Goal: Task Accomplishment & Management: Use online tool/utility

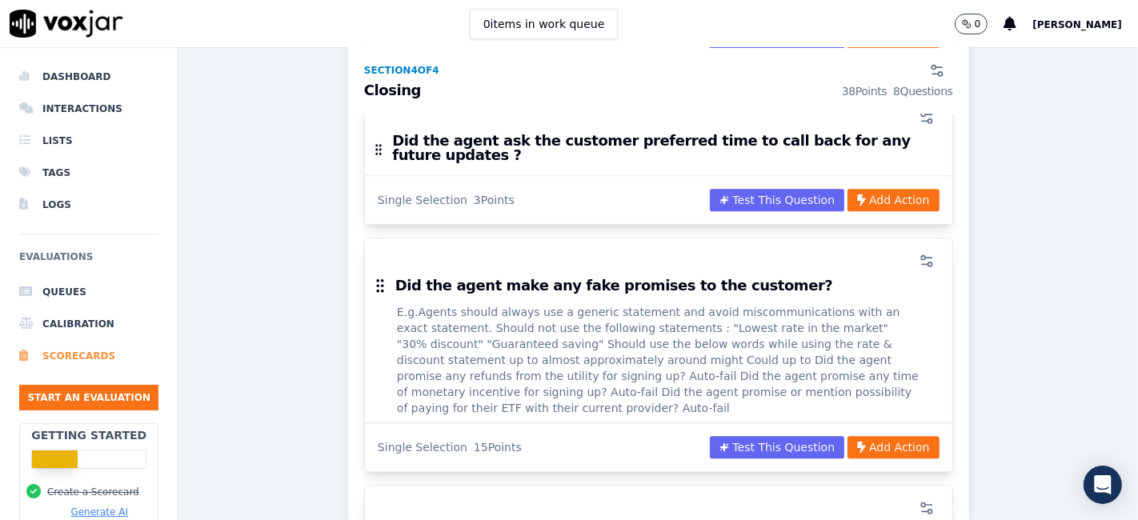
click at [85, 356] on li "Scorecards" at bounding box center [88, 356] width 139 height 32
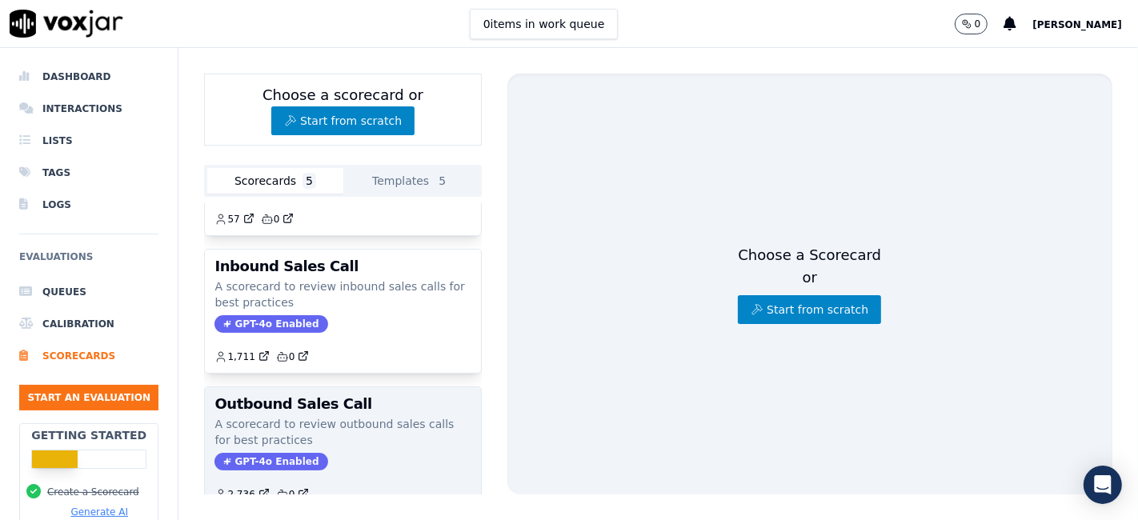
scroll to position [178, 0]
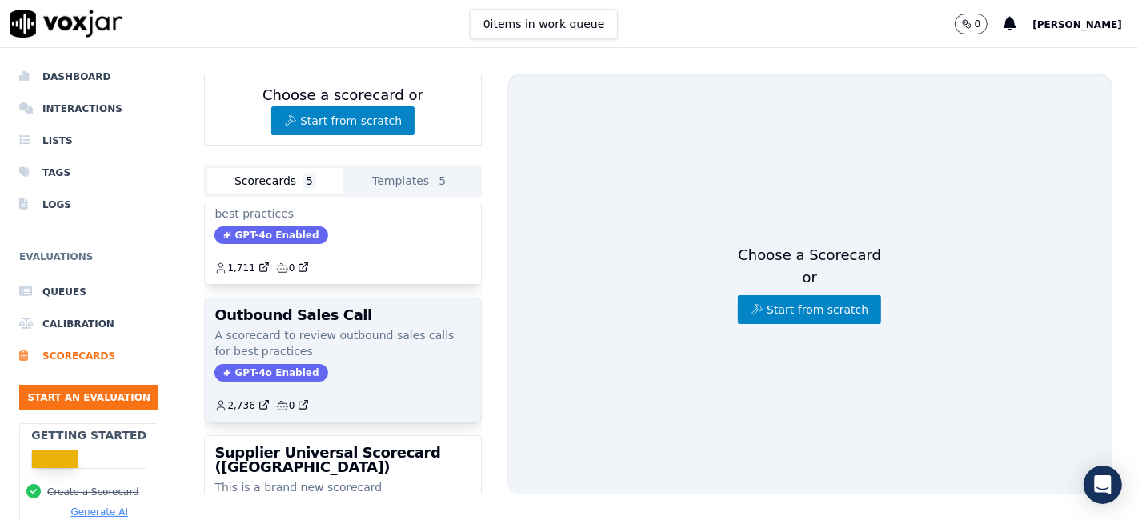
click at [274, 314] on h3 "Outbound Sales Call" at bounding box center [342, 315] width 256 height 14
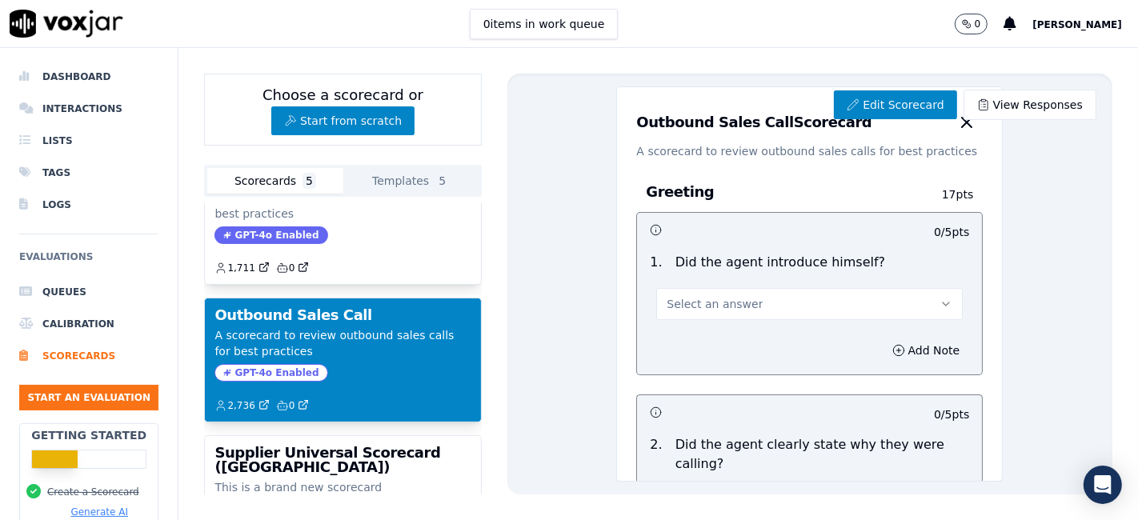
drag, startPoint x: 818, startPoint y: 124, endPoint x: 626, endPoint y: 138, distance: 192.5
click at [636, 138] on div "Outbound Sales Call Scorecard" at bounding box center [809, 122] width 346 height 32
copy h3 "Outbound Sales Call Scorecard"
drag, startPoint x: 626, startPoint y: 150, endPoint x: 923, endPoint y: 154, distance: 297.7
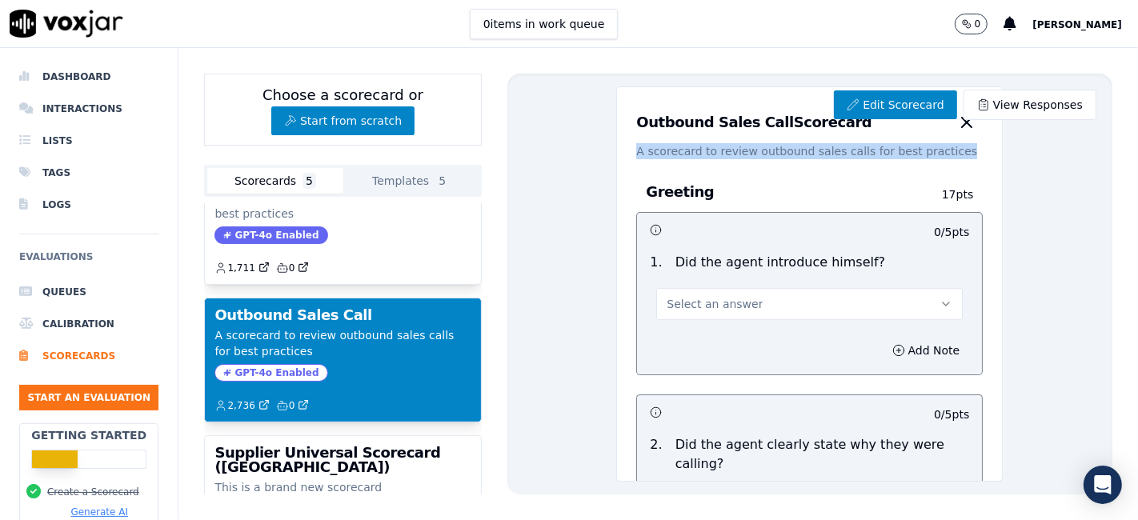
click at [923, 154] on p "A scorecard to review outbound sales calls for best practices" at bounding box center [809, 151] width 346 height 16
copy p "A scorecard to review outbound sales calls for best practices"
click at [745, 264] on p "Did the agent introduce himself?" at bounding box center [780, 262] width 210 height 19
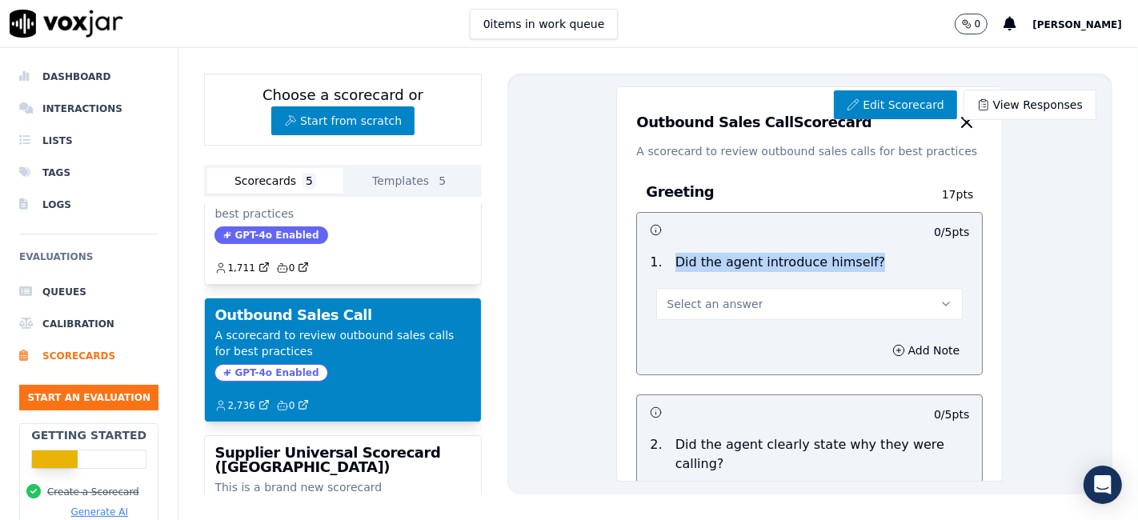
drag, startPoint x: 843, startPoint y: 261, endPoint x: 659, endPoint y: 258, distance: 184.1
click at [675, 258] on p "Did the agent introduce himself?" at bounding box center [780, 262] width 210 height 19
copy p "Did the agent introduce himself?"
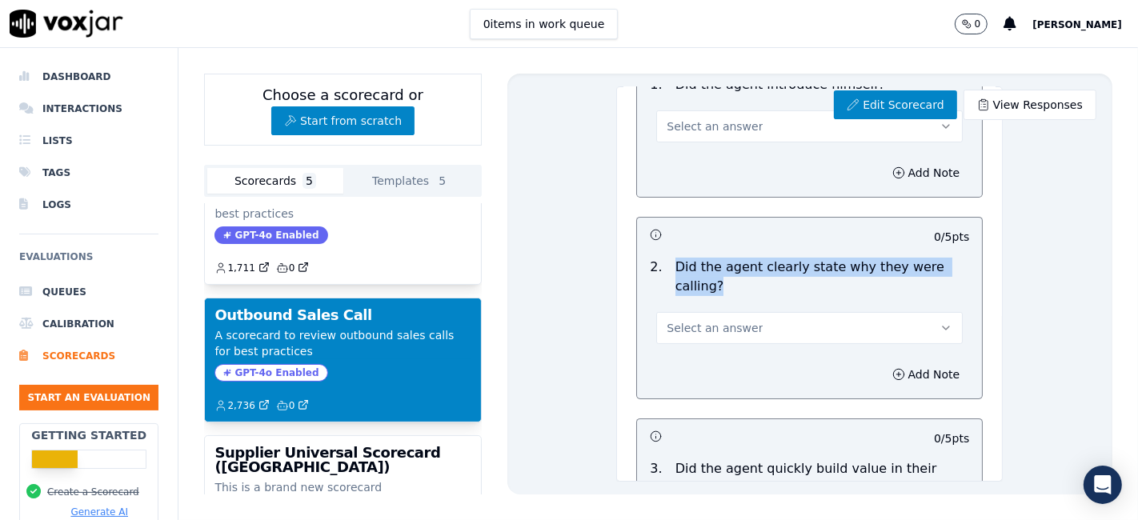
drag, startPoint x: 661, startPoint y: 262, endPoint x: 710, endPoint y: 282, distance: 53.1
click at [710, 282] on p "Did the agent clearly state why they were calling?" at bounding box center [822, 277] width 294 height 38
copy p "Did the agent clearly state why they were calling?"
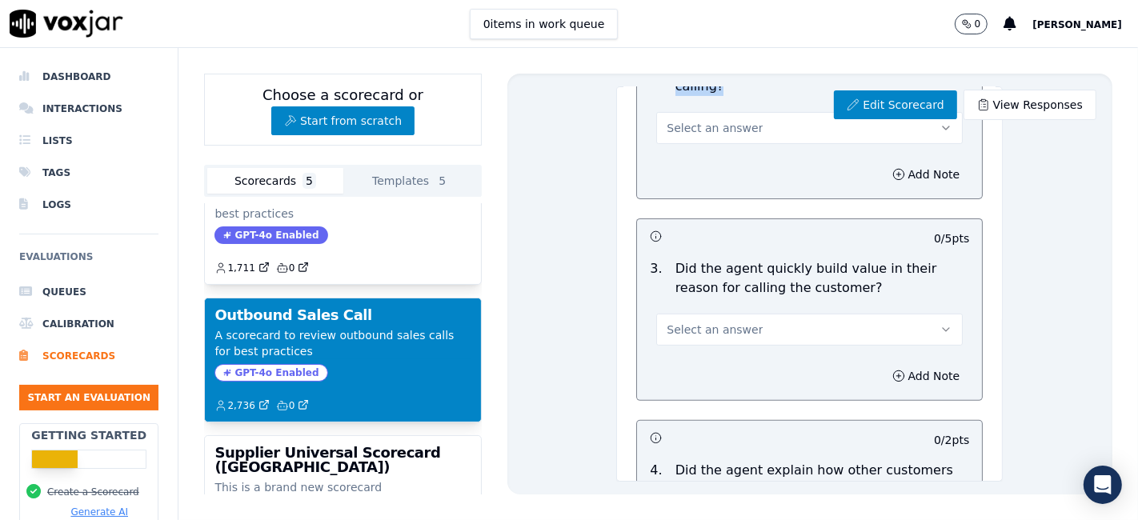
scroll to position [444, 0]
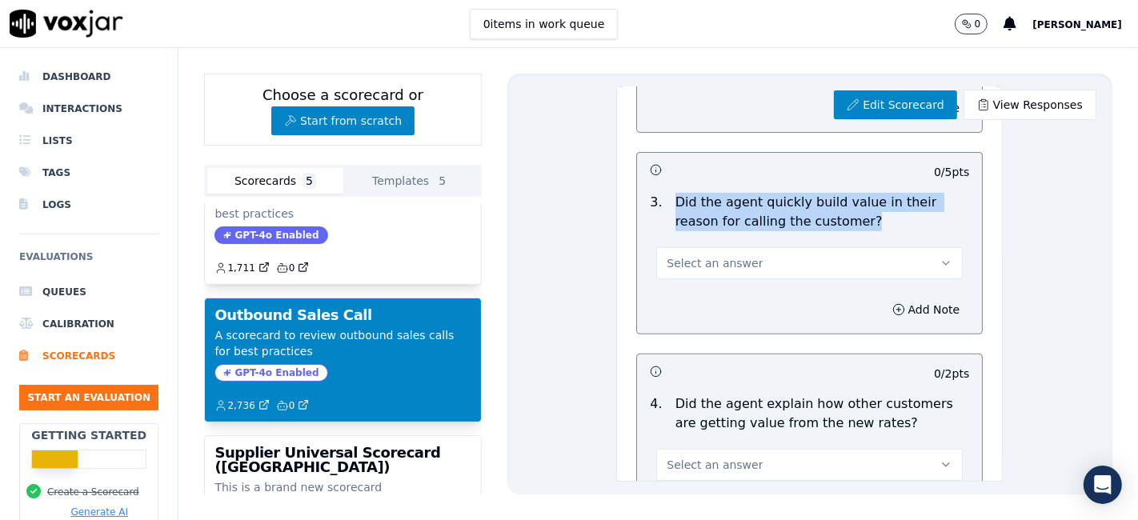
drag, startPoint x: 660, startPoint y: 202, endPoint x: 854, endPoint y: 224, distance: 194.9
click at [854, 224] on p "Did the agent quickly build value in their reason for calling the customer?" at bounding box center [822, 212] width 294 height 38
copy p "Did the agent quickly build value in their reason for calling the customer?"
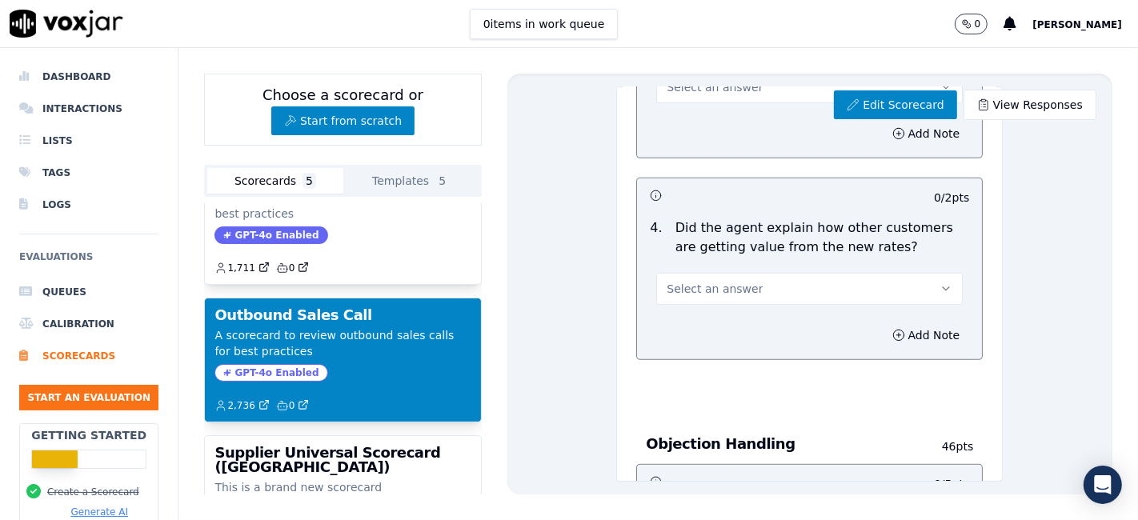
scroll to position [622, 0]
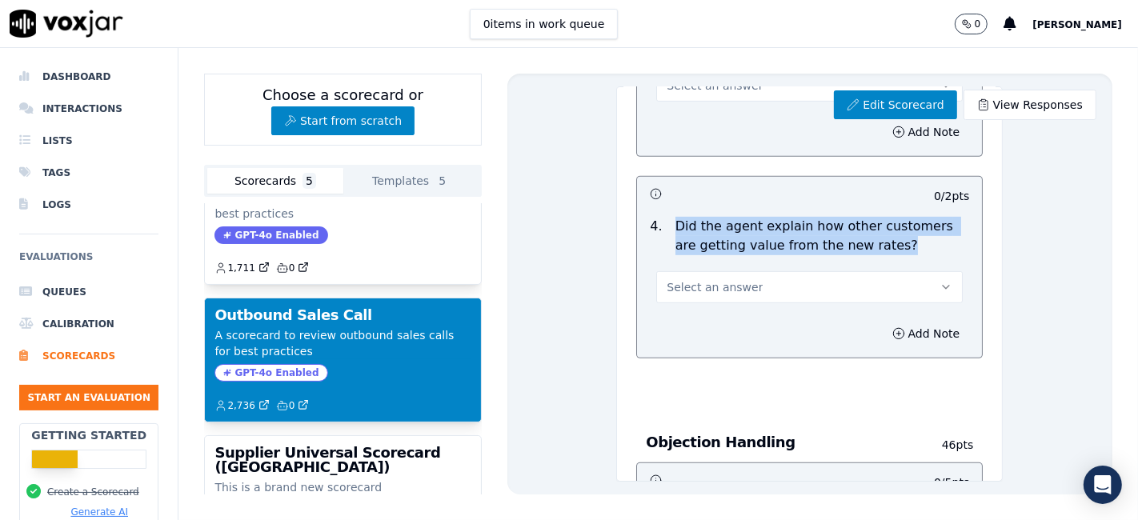
drag, startPoint x: 662, startPoint y: 223, endPoint x: 882, endPoint y: 243, distance: 220.9
click at [882, 243] on p "Did the agent explain how other customers are getting value from the new rates?" at bounding box center [822, 236] width 294 height 38
copy p "Did the agent explain how other customers are getting value from the new rates?"
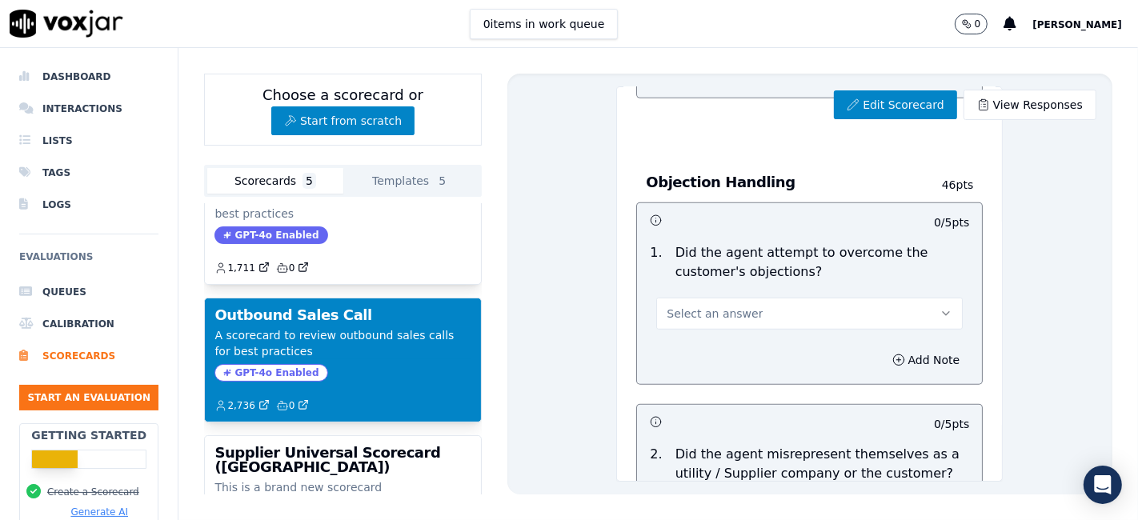
scroll to position [889, 0]
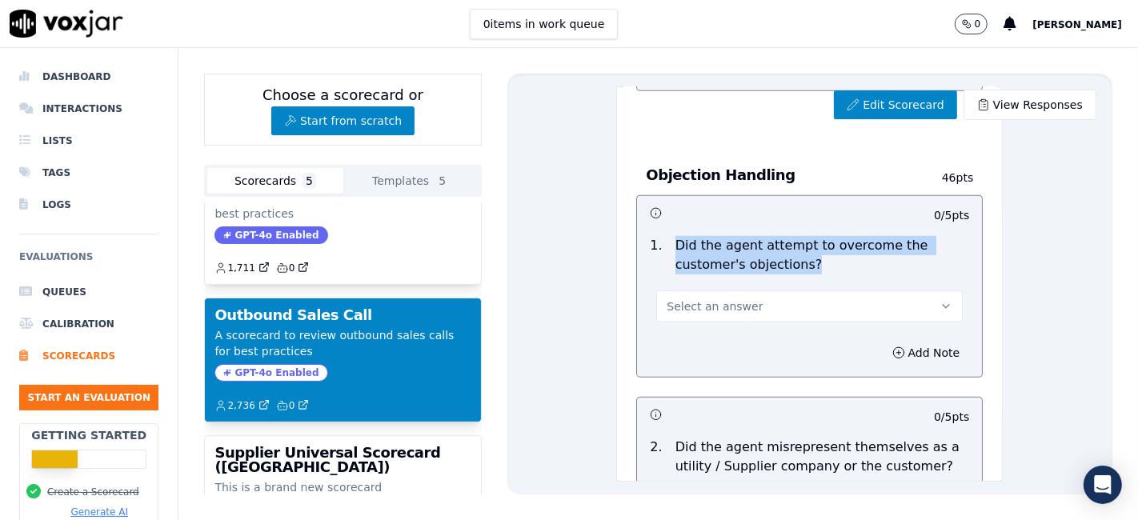
drag, startPoint x: 661, startPoint y: 242, endPoint x: 794, endPoint y: 259, distance: 134.0
click at [794, 259] on p "Did the agent attempt to overcome the customer's objections?" at bounding box center [822, 255] width 294 height 38
copy p "Did the agent attempt to overcome the customer's objections?"
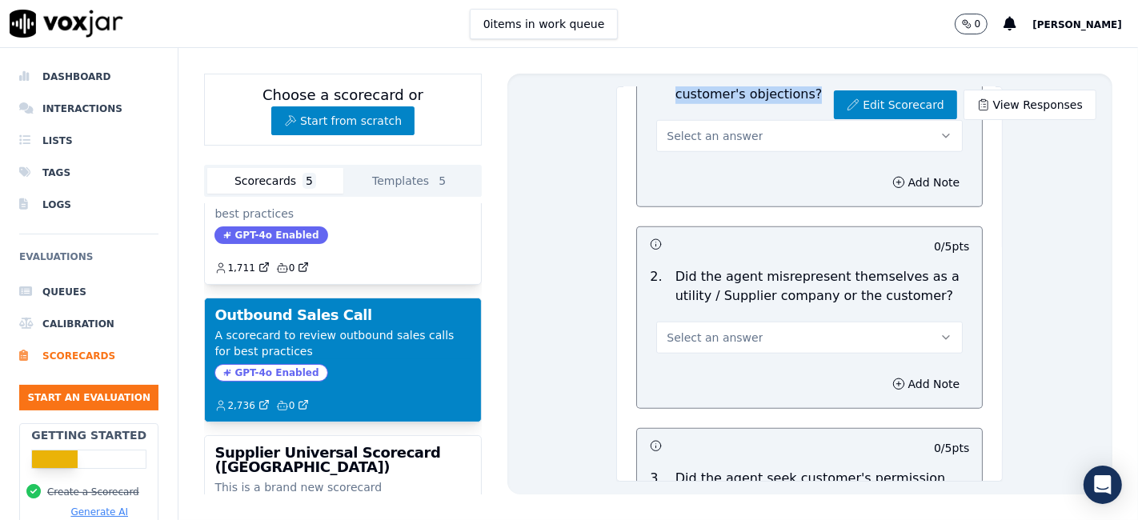
scroll to position [1155, 0]
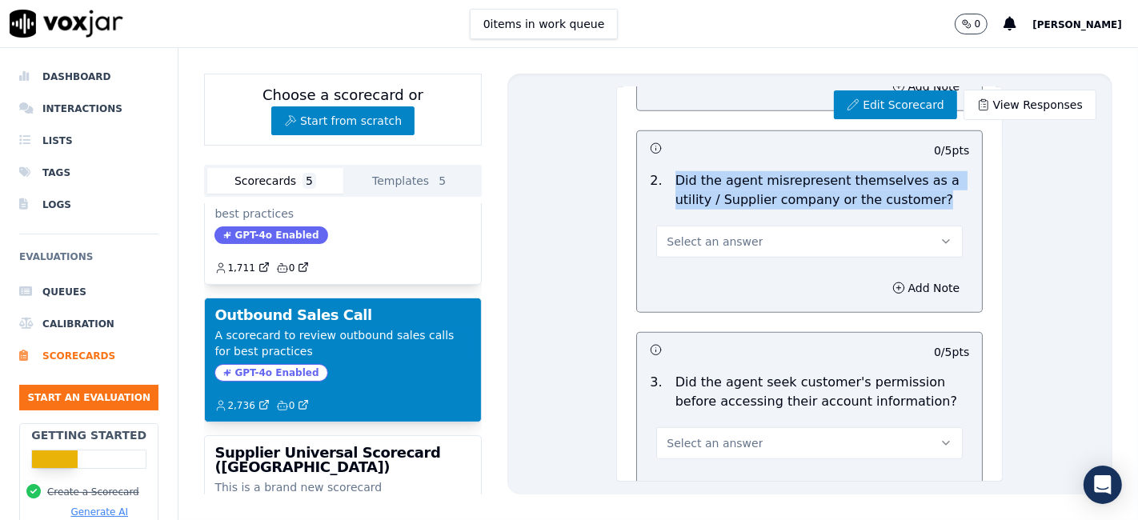
drag, startPoint x: 662, startPoint y: 175, endPoint x: 915, endPoint y: 198, distance: 254.7
click at [915, 198] on p "Did the agent misrepresent themselves as a utility / Supplier company or the cu…" at bounding box center [822, 190] width 294 height 38
copy p "Did the agent misrepresent themselves as a utility / Supplier company or the cu…"
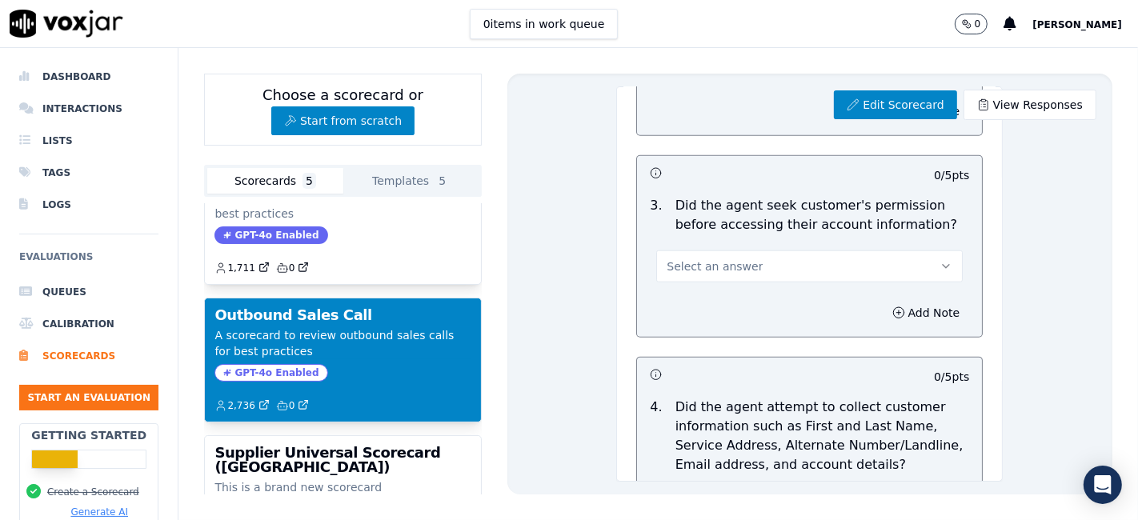
scroll to position [1333, 0]
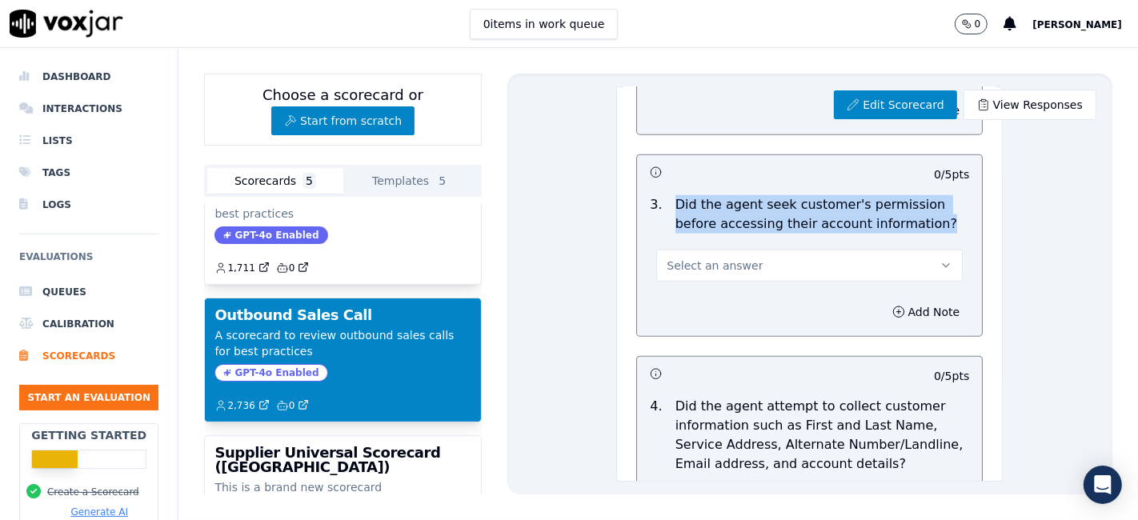
drag, startPoint x: 662, startPoint y: 199, endPoint x: 907, endPoint y: 219, distance: 246.4
click at [907, 219] on p "Did the agent seek customer's permission before accessing their account informa…" at bounding box center [822, 214] width 294 height 38
copy p "Did the agent seek customer's permission before accessing their account informa…"
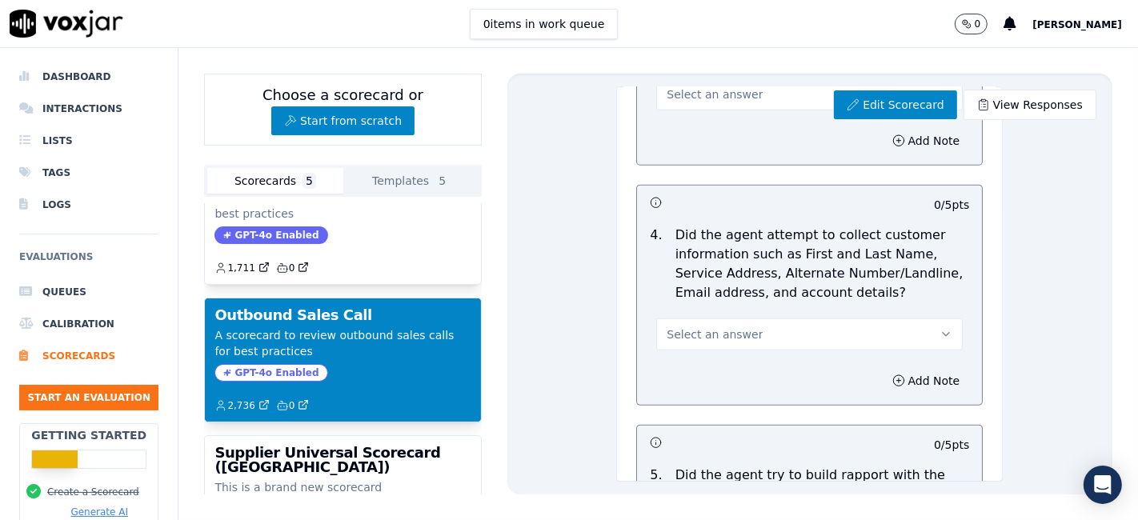
scroll to position [1511, 0]
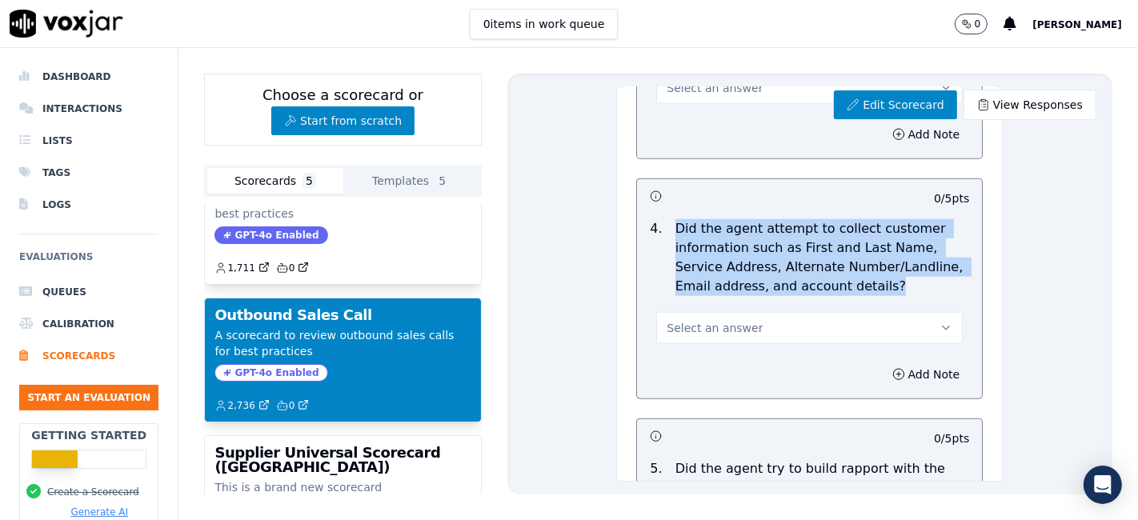
drag, startPoint x: 661, startPoint y: 220, endPoint x: 868, endPoint y: 278, distance: 215.1
click at [868, 278] on p "Did the agent attempt to collect customer information such as First and Last Na…" at bounding box center [822, 257] width 294 height 77
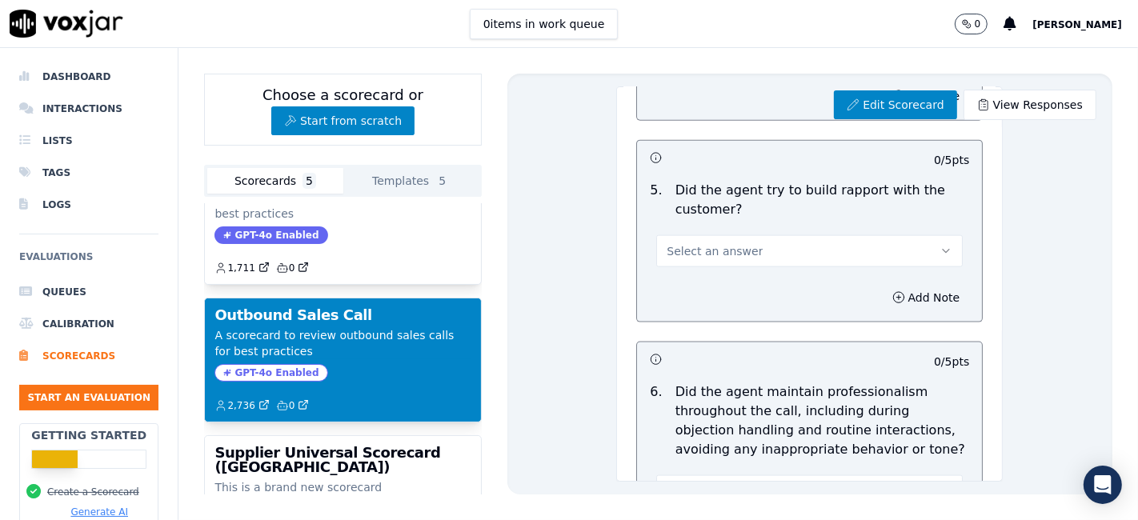
scroll to position [1689, 0]
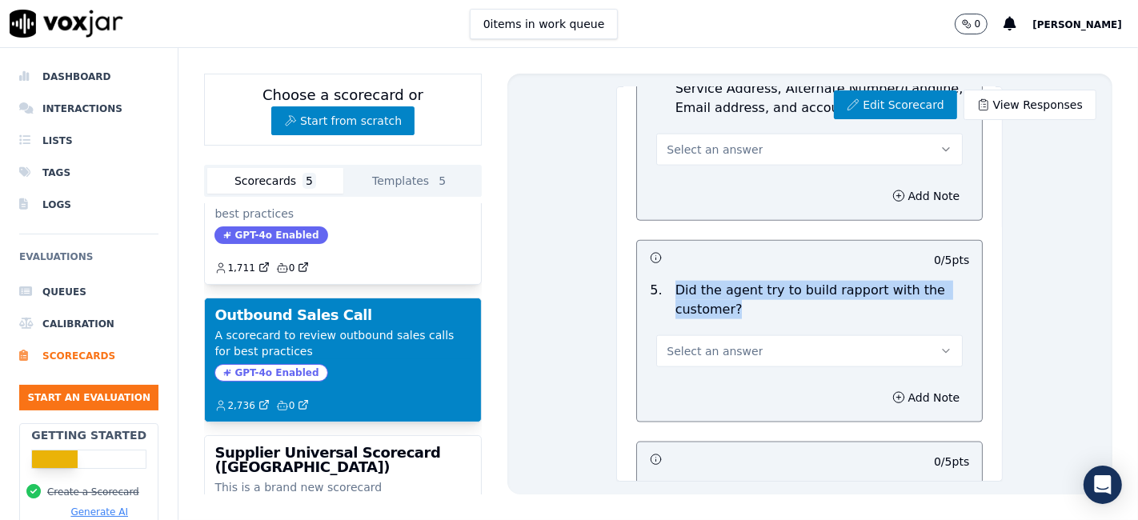
drag, startPoint x: 662, startPoint y: 284, endPoint x: 731, endPoint y: 302, distance: 72.0
click at [731, 302] on p "Did the agent try to build rapport with the customer?" at bounding box center [822, 300] width 294 height 38
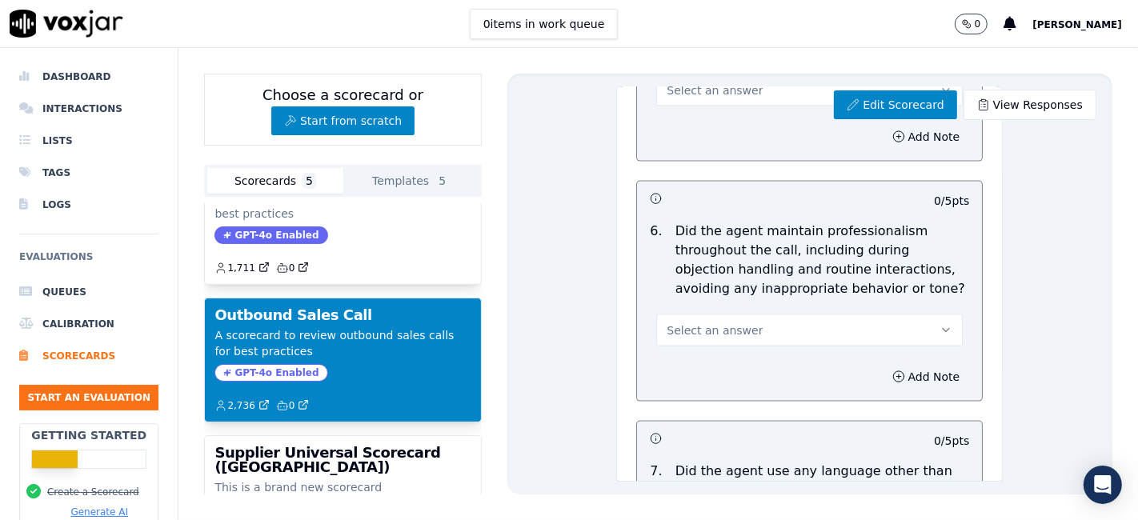
scroll to position [1955, 0]
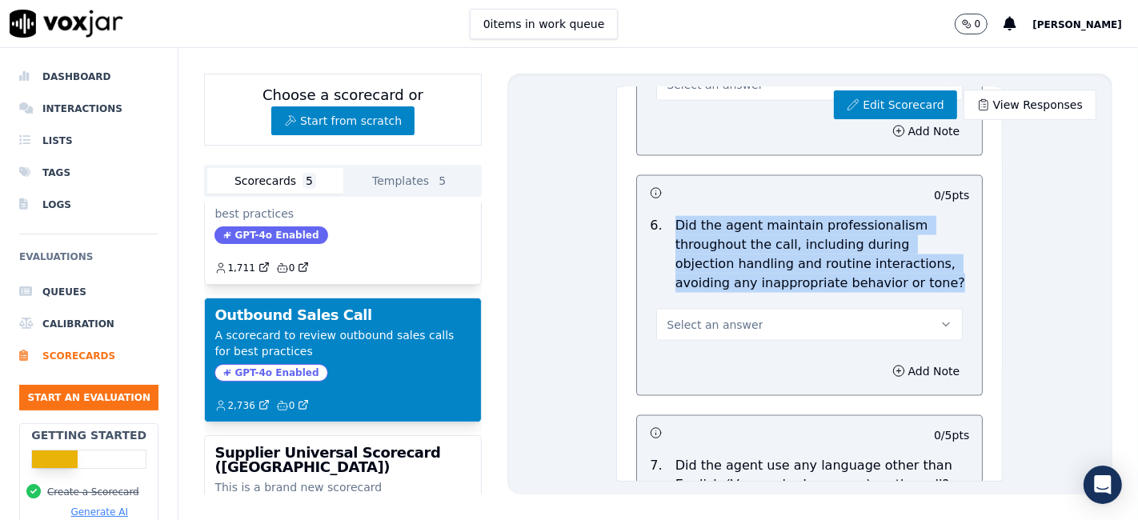
drag, startPoint x: 663, startPoint y: 218, endPoint x: 916, endPoint y: 275, distance: 259.3
click at [916, 275] on p "Did the agent maintain professionalism throughout the call, including during ob…" at bounding box center [822, 254] width 294 height 77
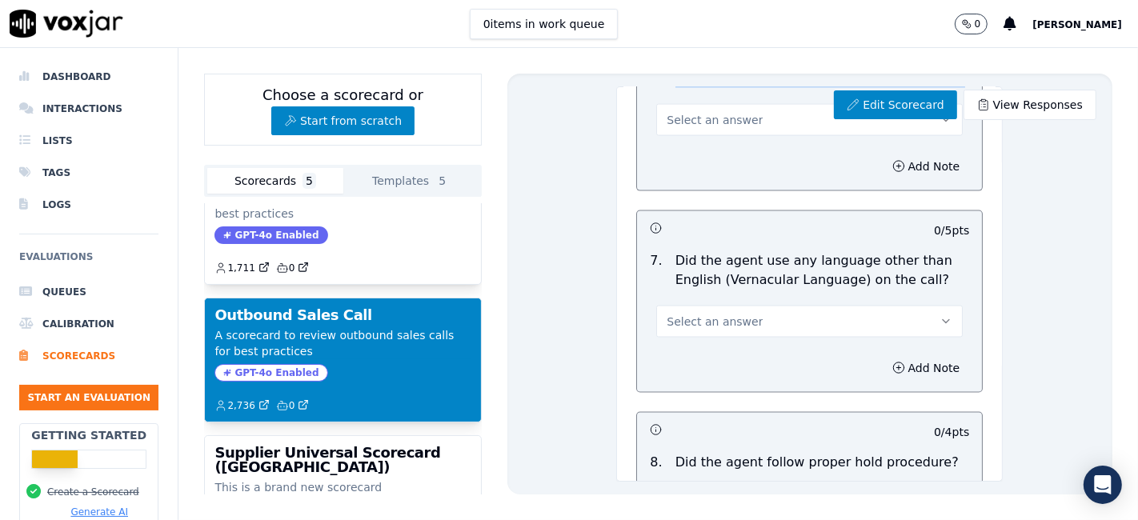
scroll to position [2222, 0]
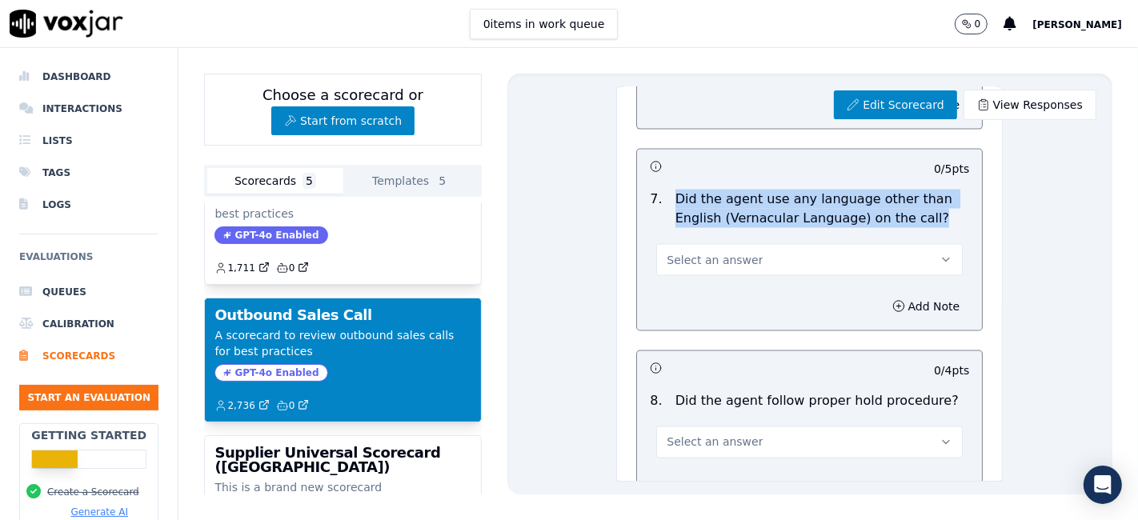
drag, startPoint x: 662, startPoint y: 187, endPoint x: 912, endPoint y: 216, distance: 252.1
click at [912, 216] on p "Did the agent use any language other than English (Vernacular Language) on the …" at bounding box center [822, 209] width 294 height 38
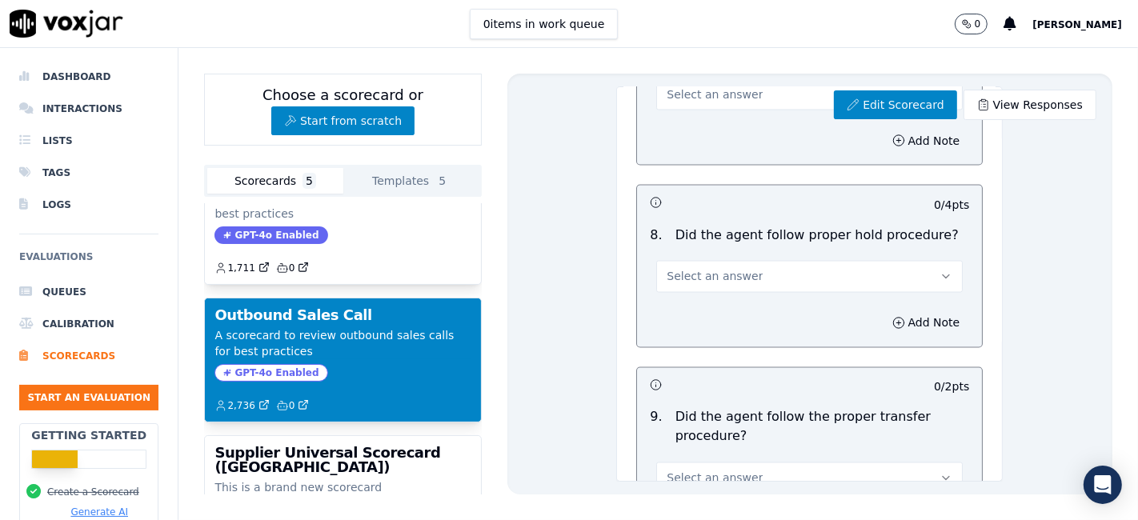
scroll to position [2400, 0]
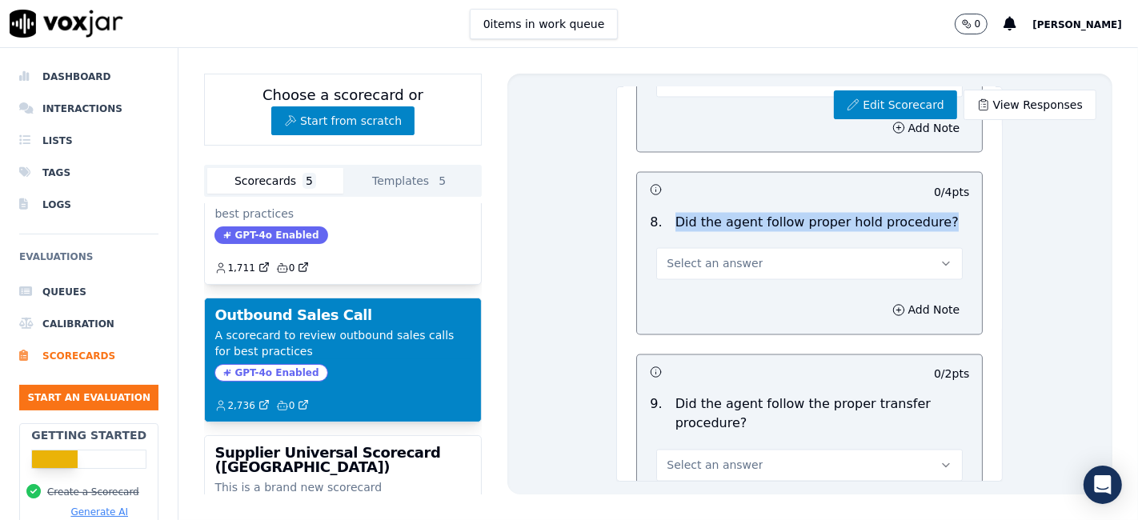
drag, startPoint x: 665, startPoint y: 214, endPoint x: 915, endPoint y: 215, distance: 250.4
click at [915, 215] on div "Did the agent follow proper hold procedure?" at bounding box center [817, 222] width 296 height 19
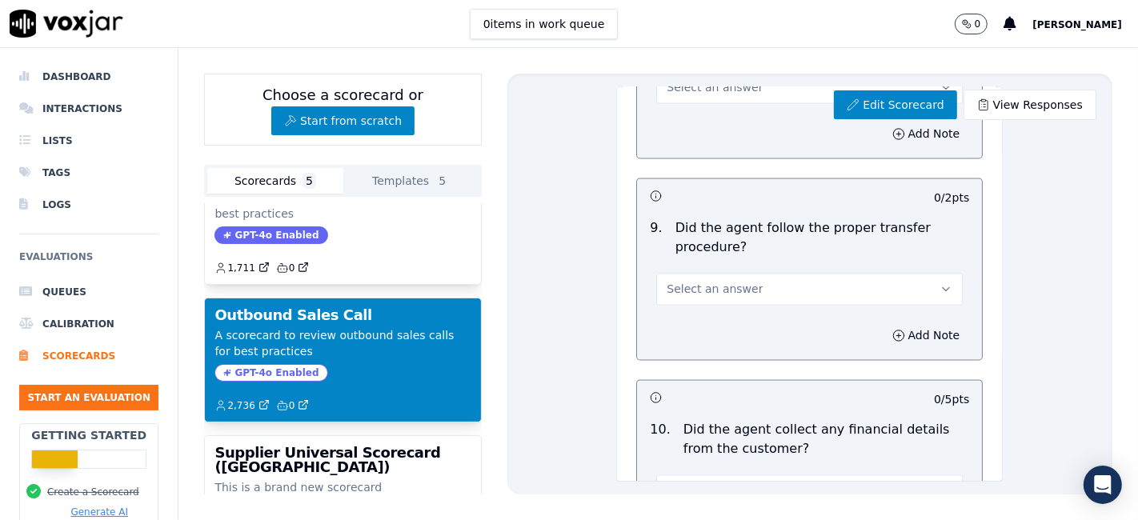
scroll to position [2578, 0]
drag, startPoint x: 661, startPoint y: 220, endPoint x: 729, endPoint y: 238, distance: 70.3
click at [729, 238] on p "Did the agent follow the proper transfer procedure?" at bounding box center [822, 237] width 294 height 38
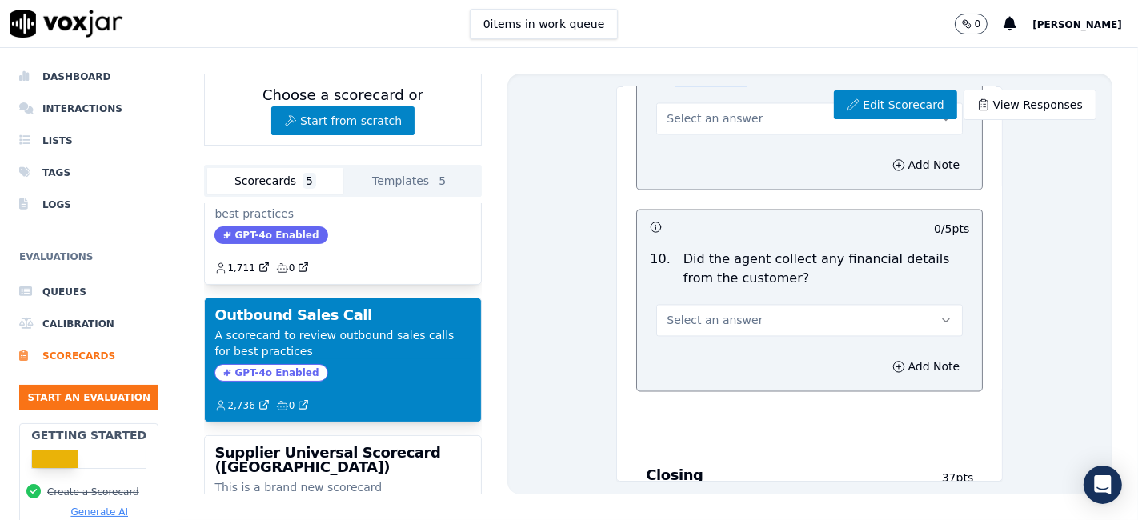
scroll to position [2756, 0]
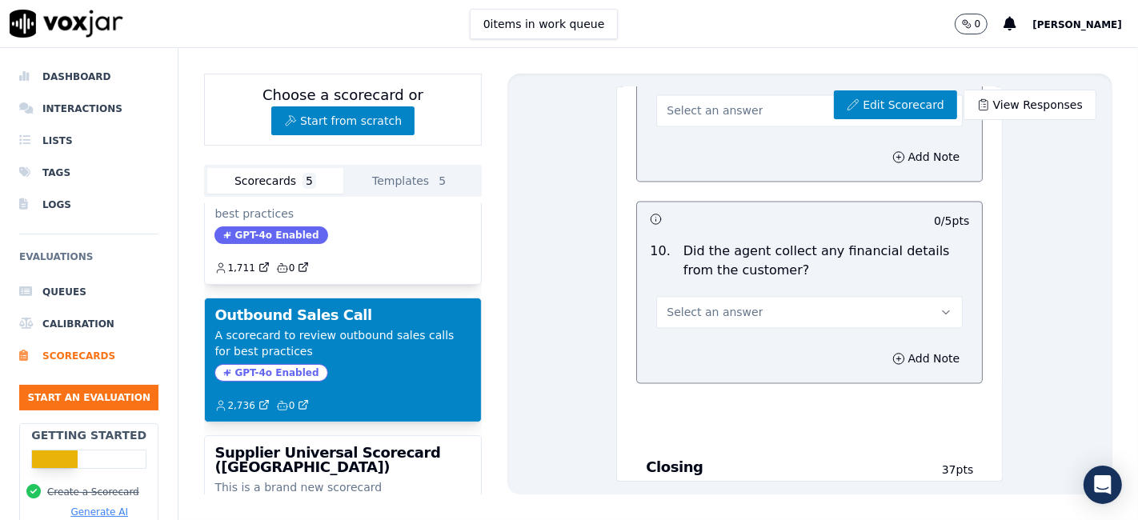
drag, startPoint x: 667, startPoint y: 238, endPoint x: 779, endPoint y: 263, distance: 114.7
click at [779, 263] on p "Did the agent collect any financial details from the customer?" at bounding box center [826, 261] width 286 height 38
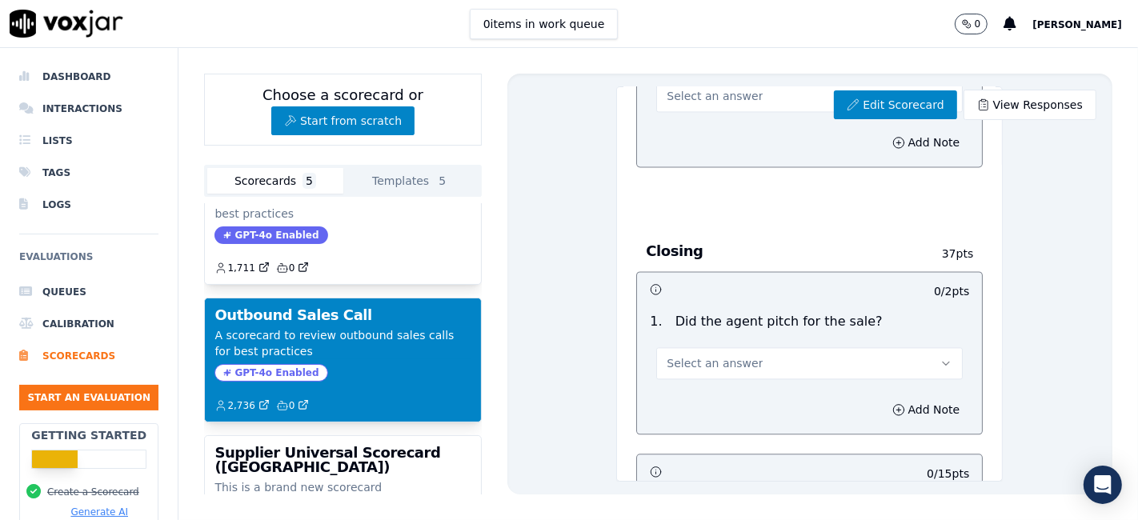
scroll to position [3022, 0]
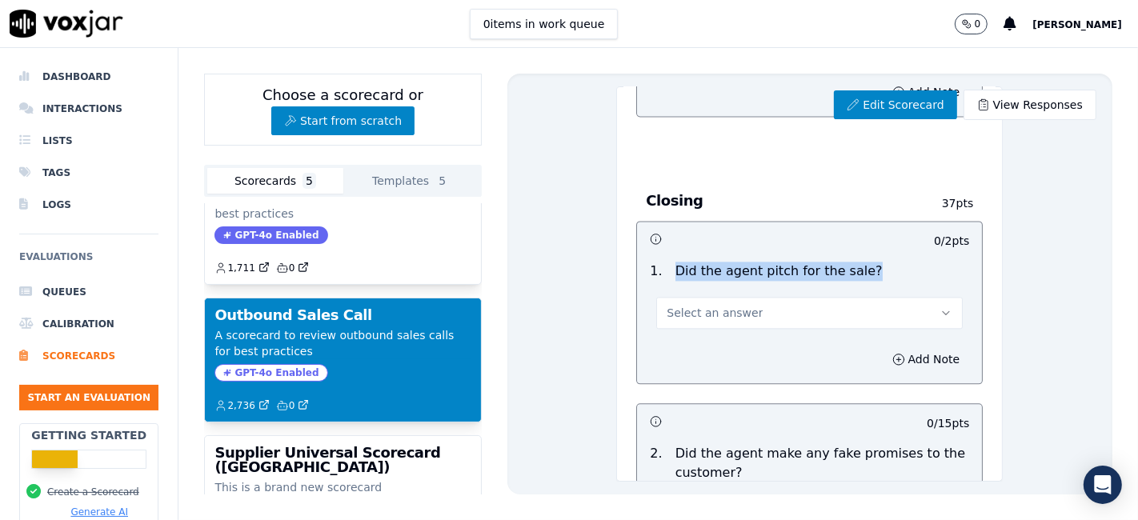
drag, startPoint x: 658, startPoint y: 262, endPoint x: 840, endPoint y: 257, distance: 181.7
click at [840, 262] on div "Did the agent pitch for the sale?" at bounding box center [779, 271] width 220 height 19
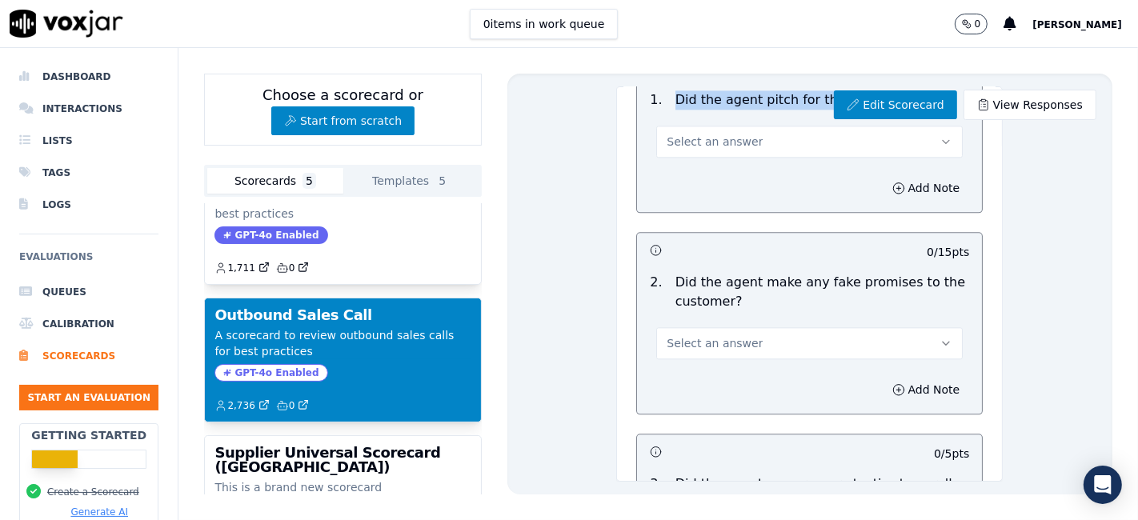
scroll to position [3200, 0]
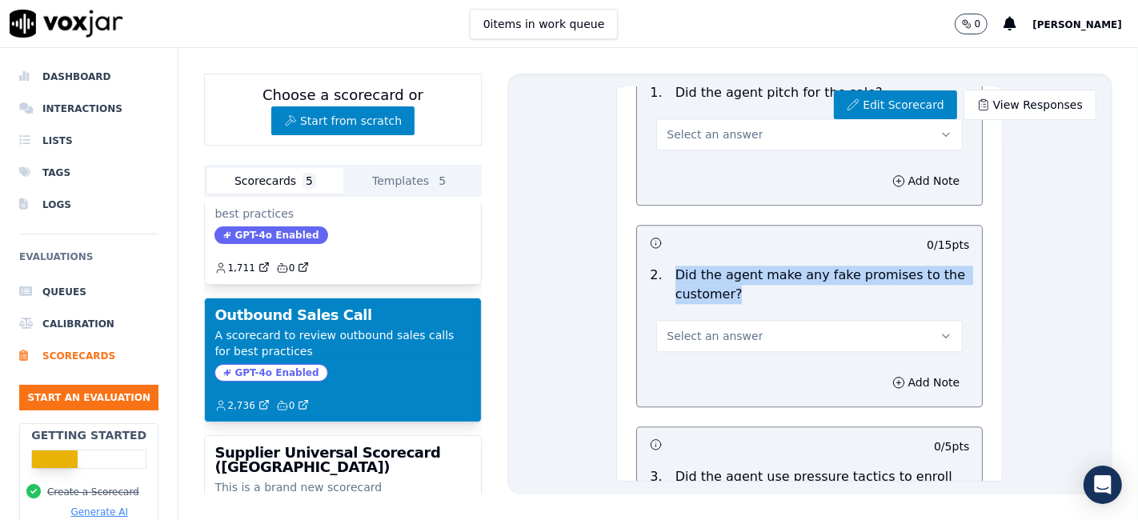
drag, startPoint x: 661, startPoint y: 266, endPoint x: 731, endPoint y: 287, distance: 72.9
click at [731, 287] on p "Did the agent make any fake promises to the customer?" at bounding box center [822, 285] width 294 height 38
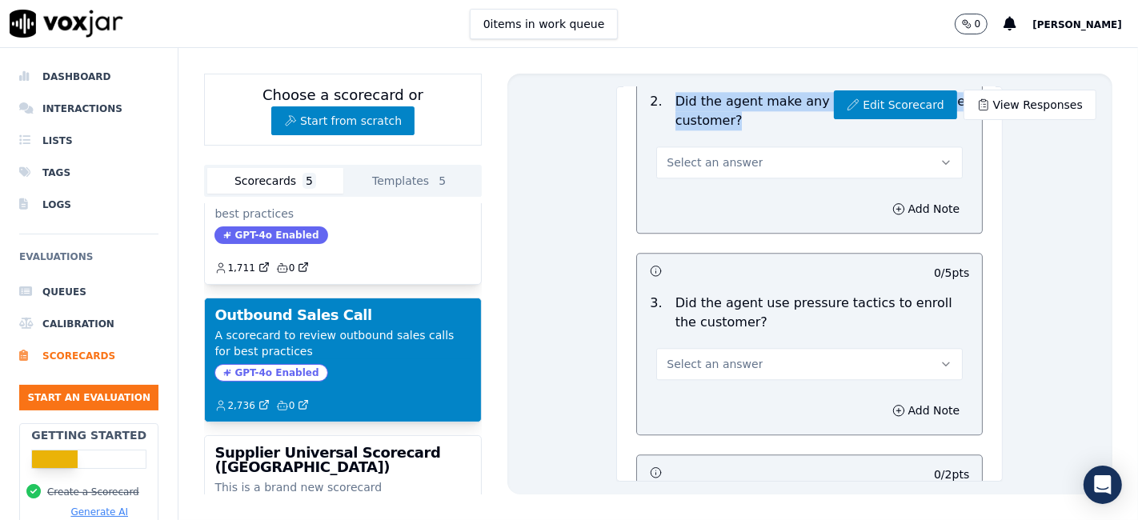
scroll to position [3378, 0]
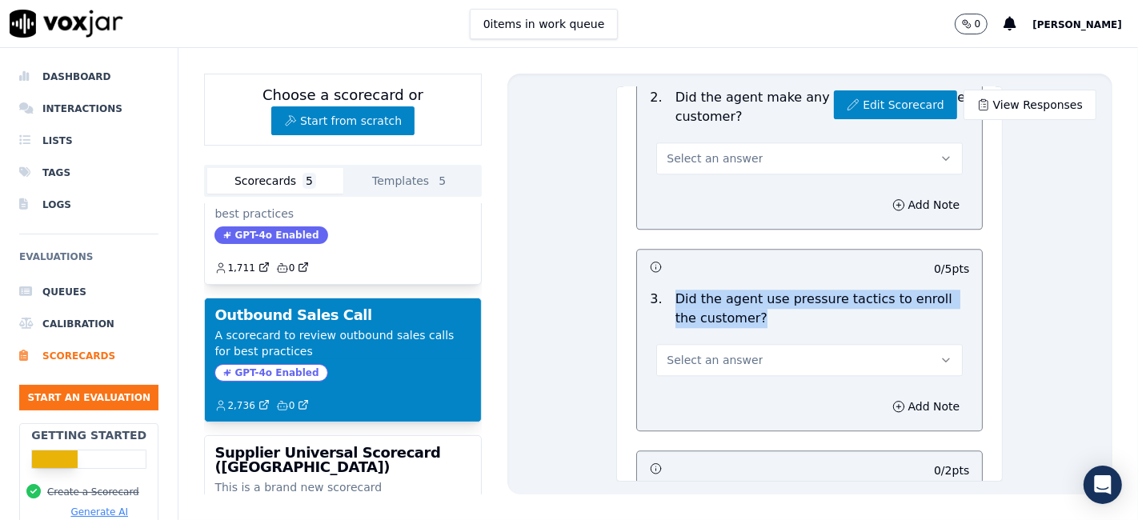
drag, startPoint x: 660, startPoint y: 290, endPoint x: 751, endPoint y: 312, distance: 93.9
click at [751, 312] on p "Did the agent use pressure tactics to enroll the customer?" at bounding box center [822, 309] width 294 height 38
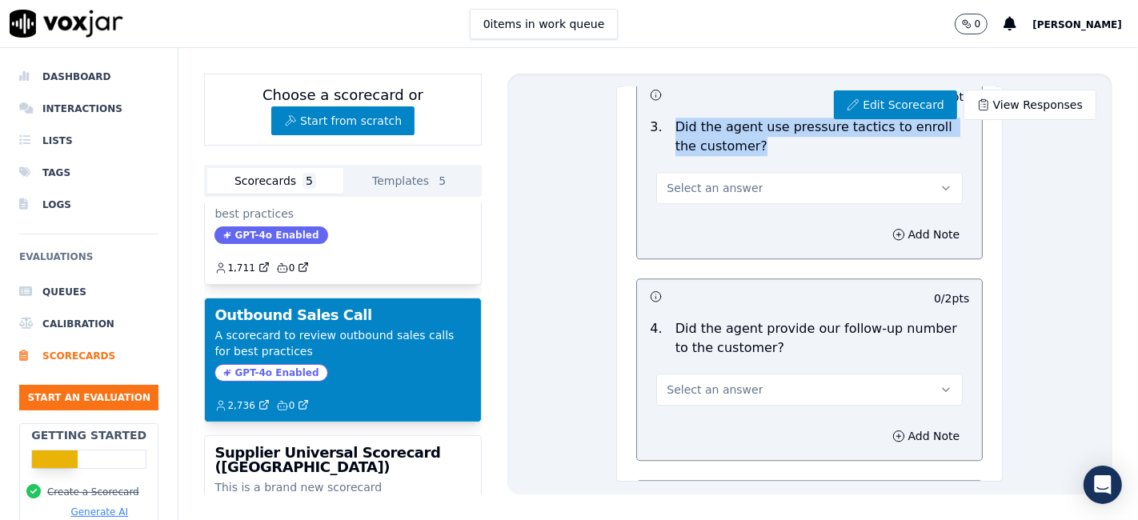
scroll to position [3556, 0]
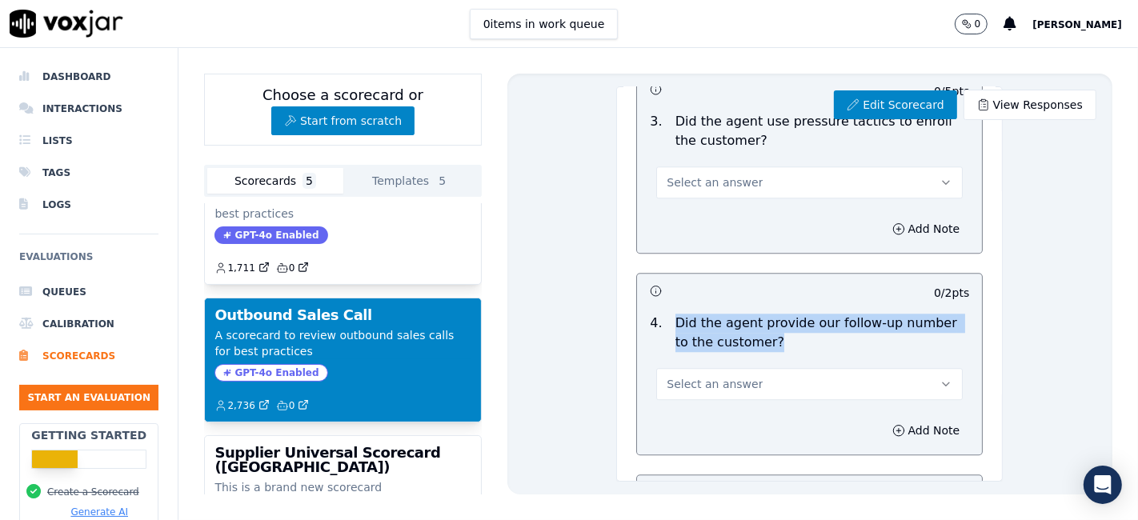
drag, startPoint x: 659, startPoint y: 316, endPoint x: 759, endPoint y: 333, distance: 101.4
click at [759, 333] on p "Did the agent provide our follow-up number to the customer?" at bounding box center [822, 333] width 294 height 38
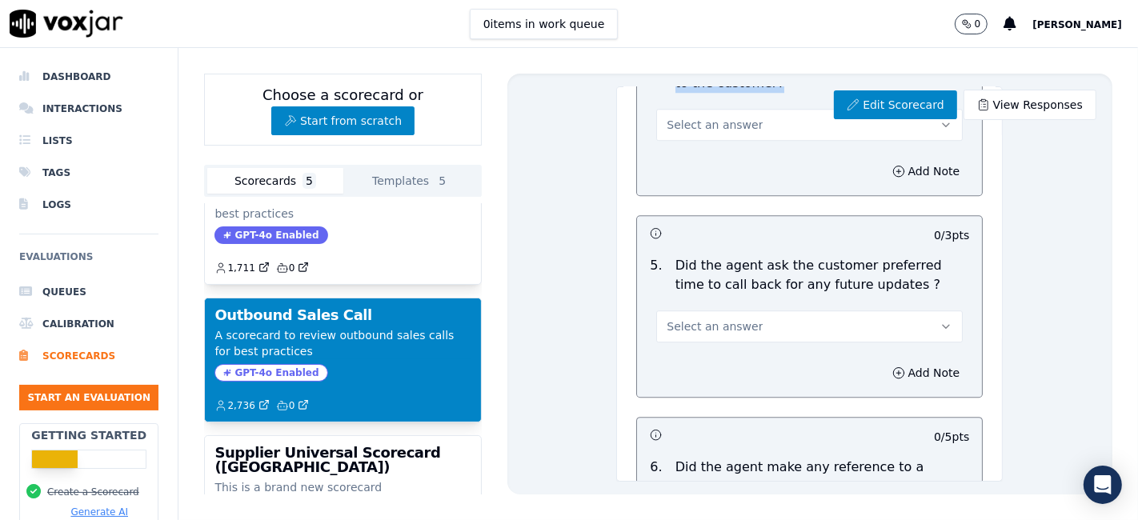
scroll to position [3822, 0]
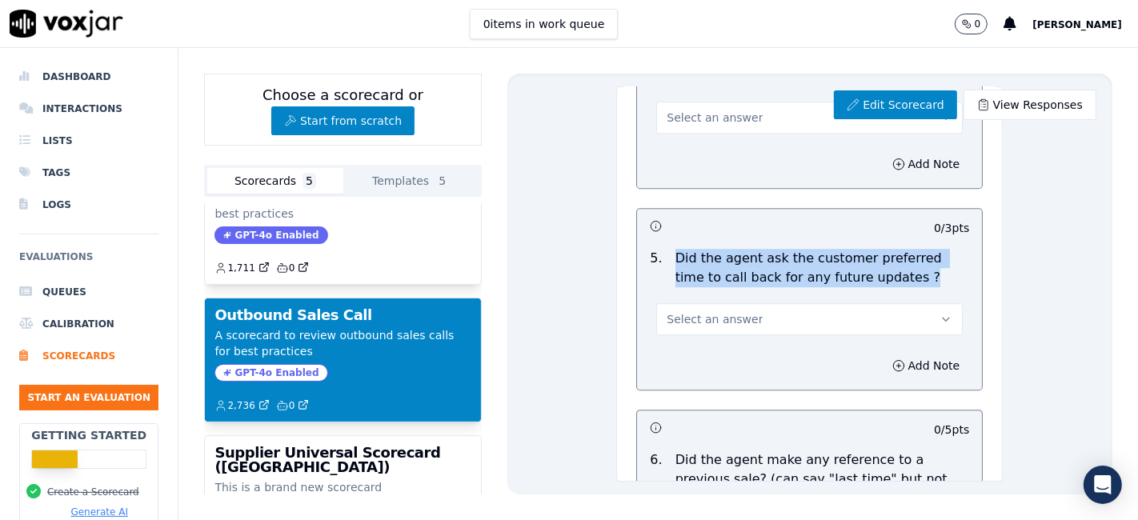
drag, startPoint x: 661, startPoint y: 246, endPoint x: 900, endPoint y: 276, distance: 241.1
click at [900, 276] on p "Did the agent ask the customer preferred time to call back for any future updat…" at bounding box center [822, 268] width 294 height 38
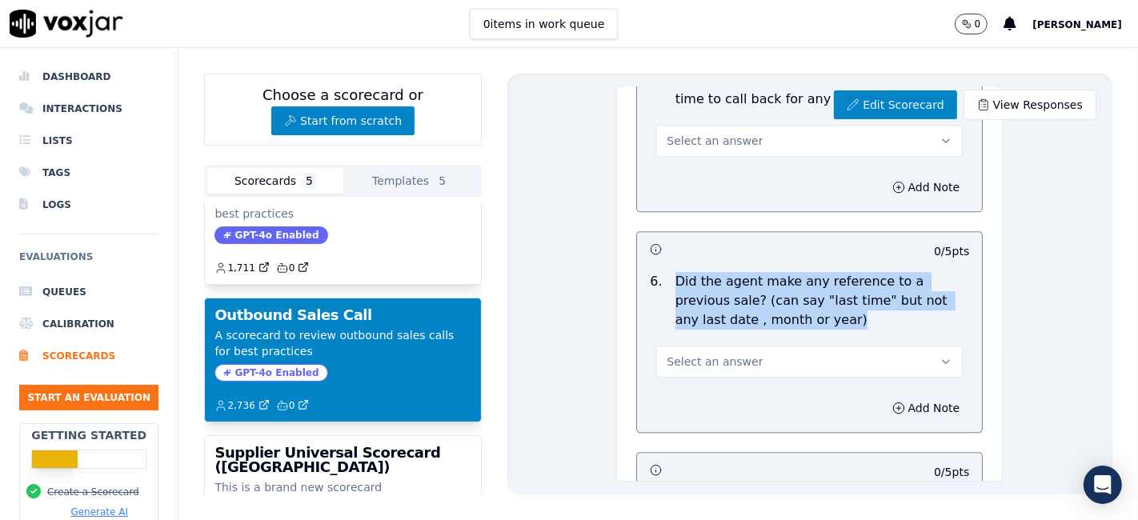
drag, startPoint x: 660, startPoint y: 271, endPoint x: 807, endPoint y: 308, distance: 151.0
click at [807, 308] on p "Did the agent make any reference to a previous sale? (can say "last time" but n…" at bounding box center [822, 301] width 294 height 58
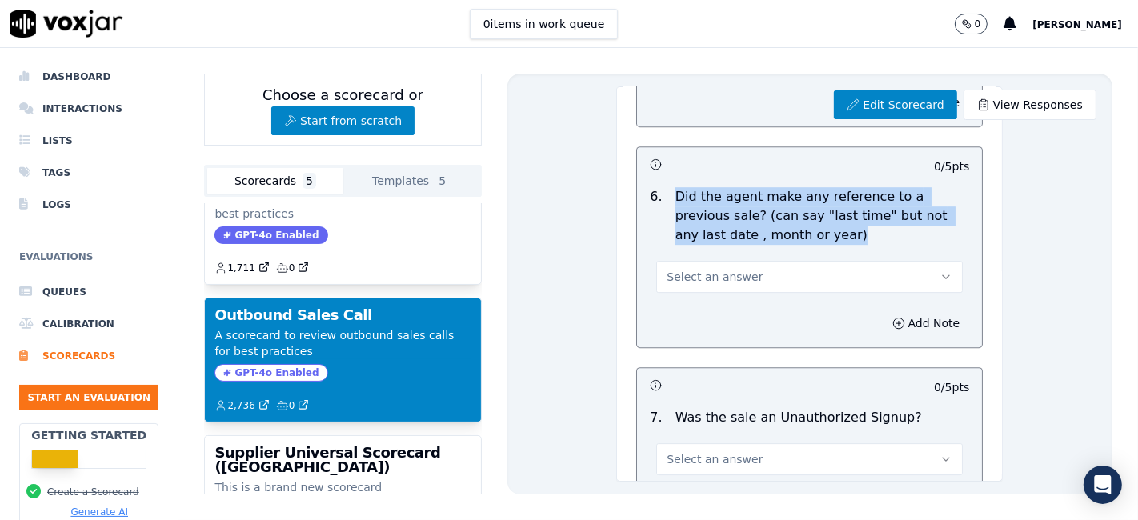
scroll to position [4236, 0]
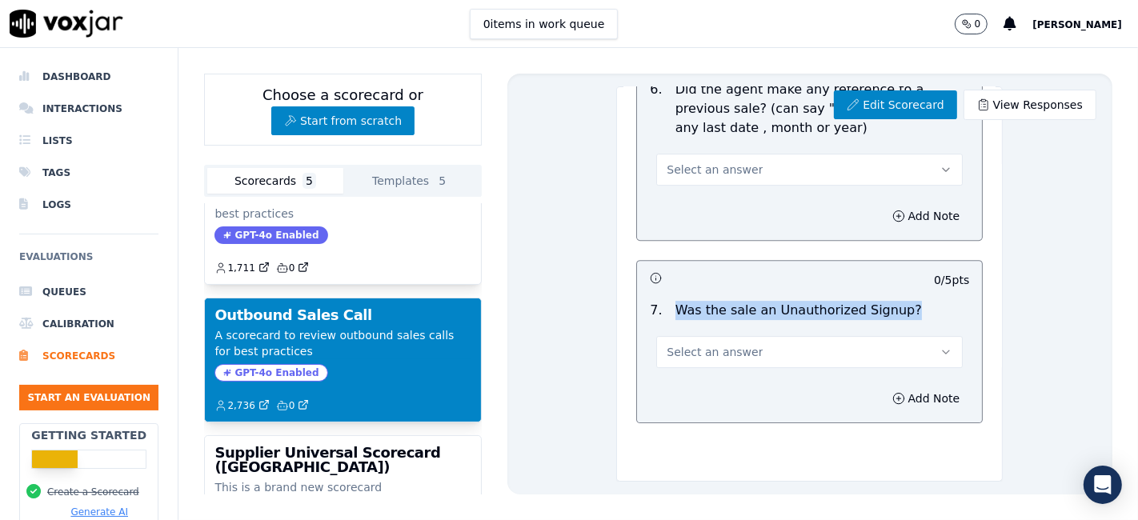
drag, startPoint x: 659, startPoint y: 258, endPoint x: 879, endPoint y: 252, distance: 219.3
click at [879, 301] on div "Was the sale an Unauthorized Signup?" at bounding box center [798, 310] width 259 height 19
click at [555, 286] on div "Edit Scorecard View Responses Outbound Sales Call Scorecard A scorecard to revi…" at bounding box center [809, 284] width 605 height 421
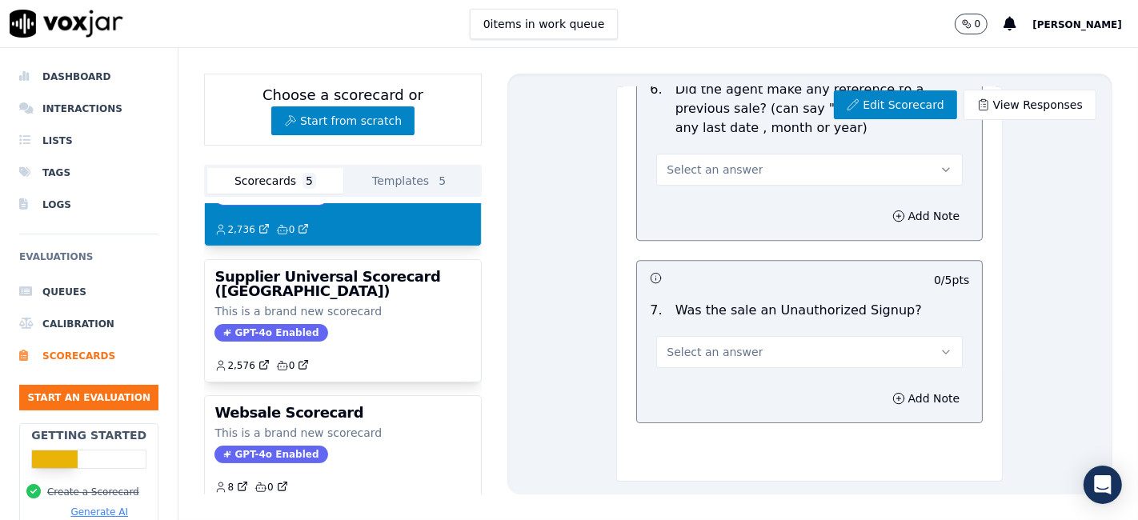
scroll to position [355, 0]
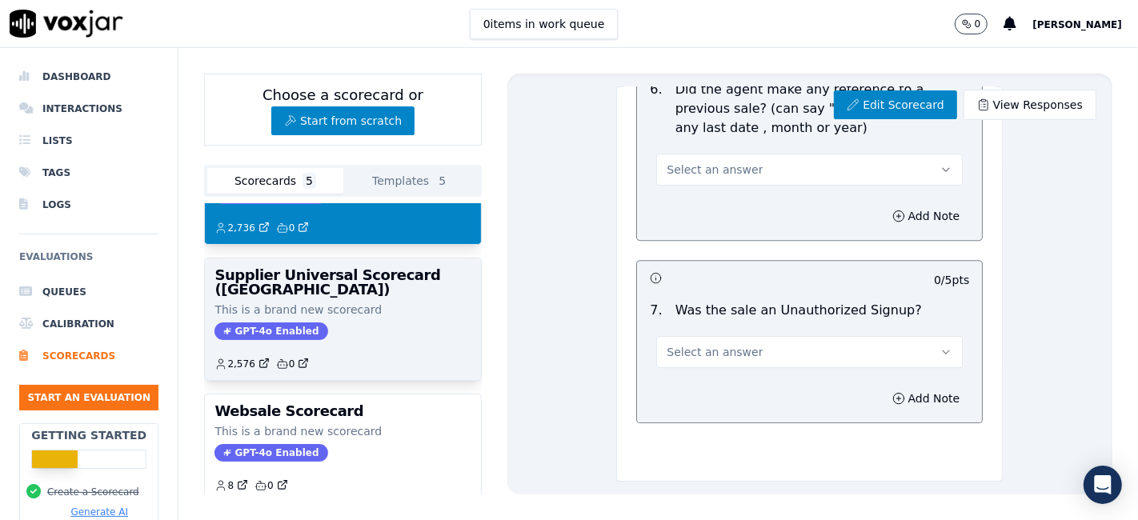
click at [276, 272] on h3 "Supplier Universal Scorecard ([GEOGRAPHIC_DATA])" at bounding box center [342, 282] width 256 height 29
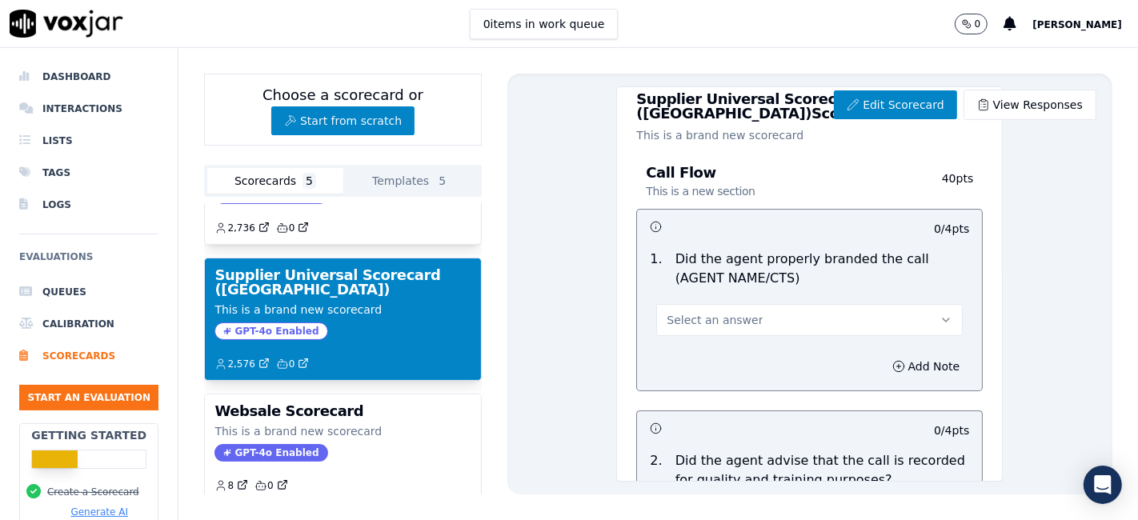
scroll to position [0, 0]
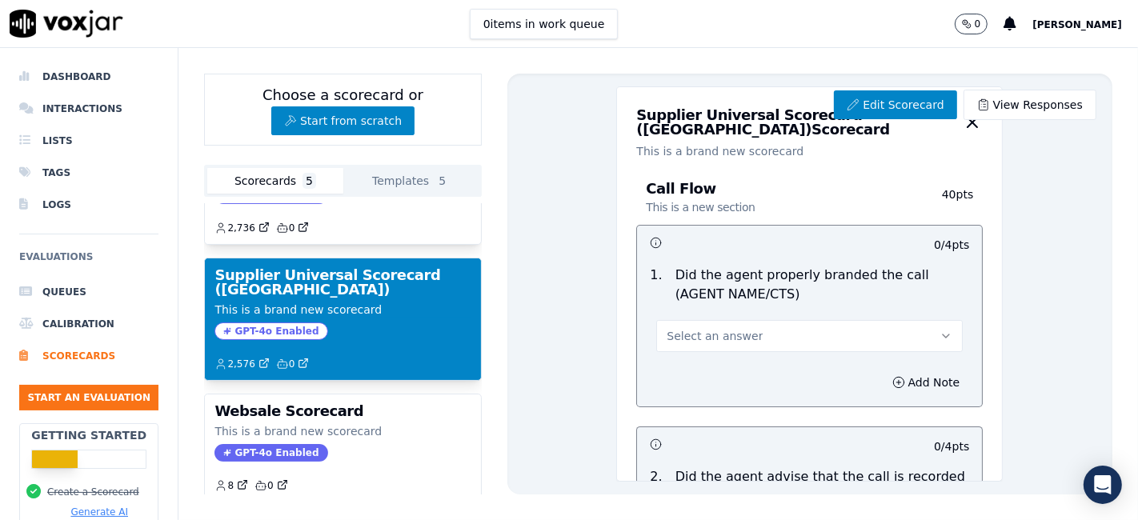
drag, startPoint x: 626, startPoint y: 113, endPoint x: 699, endPoint y: 127, distance: 74.2
click at [699, 127] on h3 "Supplier Universal Scorecard ([GEOGRAPHIC_DATA]) Scorecard" at bounding box center [798, 122] width 325 height 29
click at [730, 179] on div "Call Flow This is a new section 40 pts" at bounding box center [809, 198] width 346 height 53
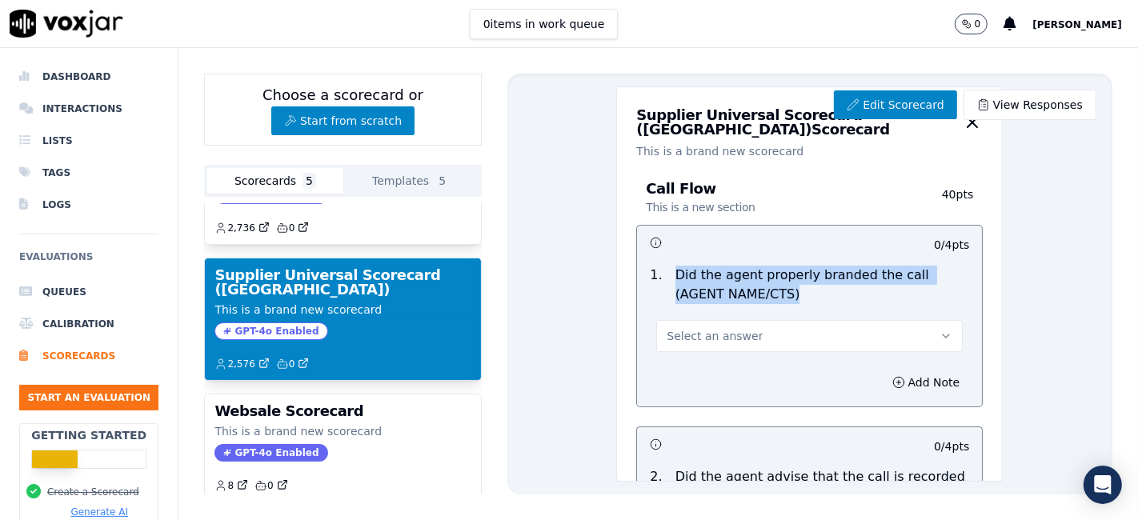
drag, startPoint x: 660, startPoint y: 274, endPoint x: 779, endPoint y: 290, distance: 120.4
click at [779, 290] on p "Did the agent properly branded the call (AGENT NAME/CTS)" at bounding box center [822, 285] width 294 height 38
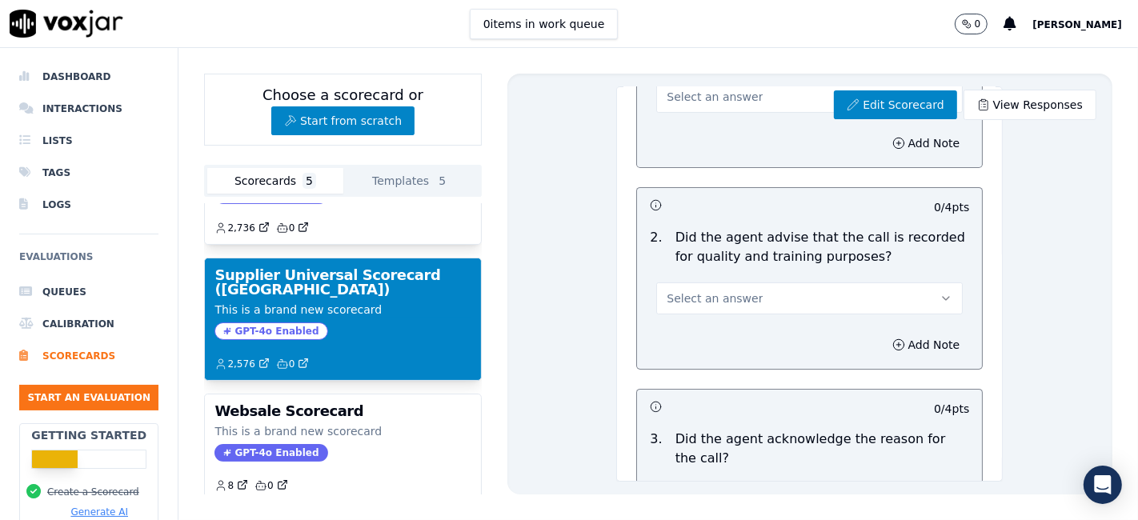
scroll to position [266, 0]
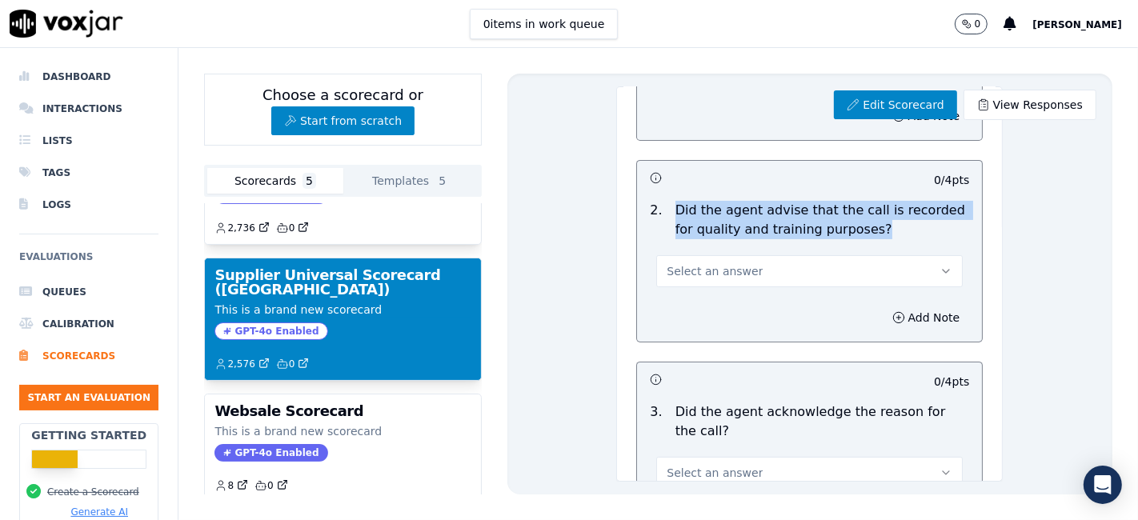
drag, startPoint x: 659, startPoint y: 206, endPoint x: 855, endPoint y: 230, distance: 196.7
click at [855, 230] on p "Did the agent advise that the call is recorded for quality and training purpose…" at bounding box center [822, 220] width 294 height 38
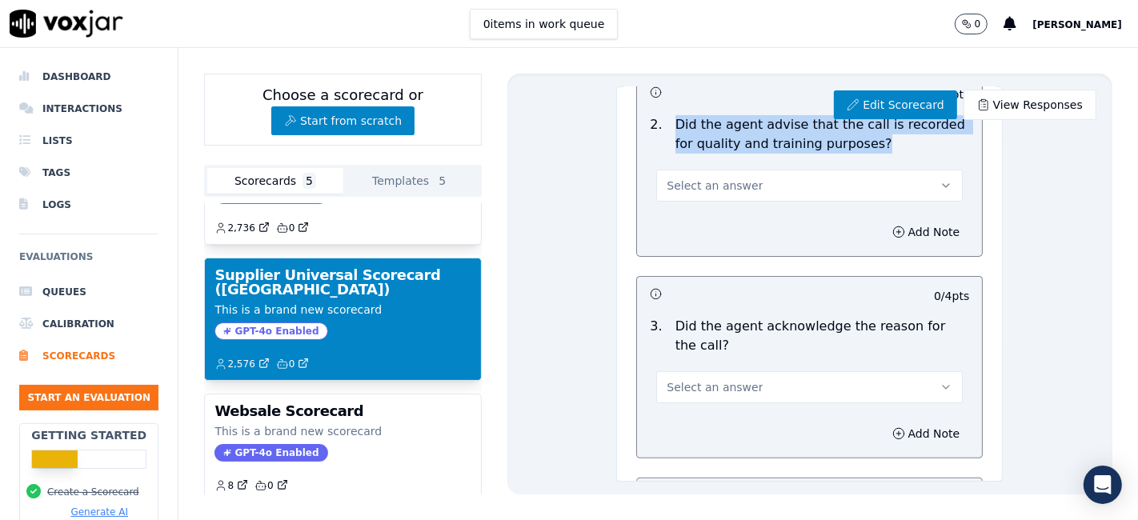
scroll to position [444, 0]
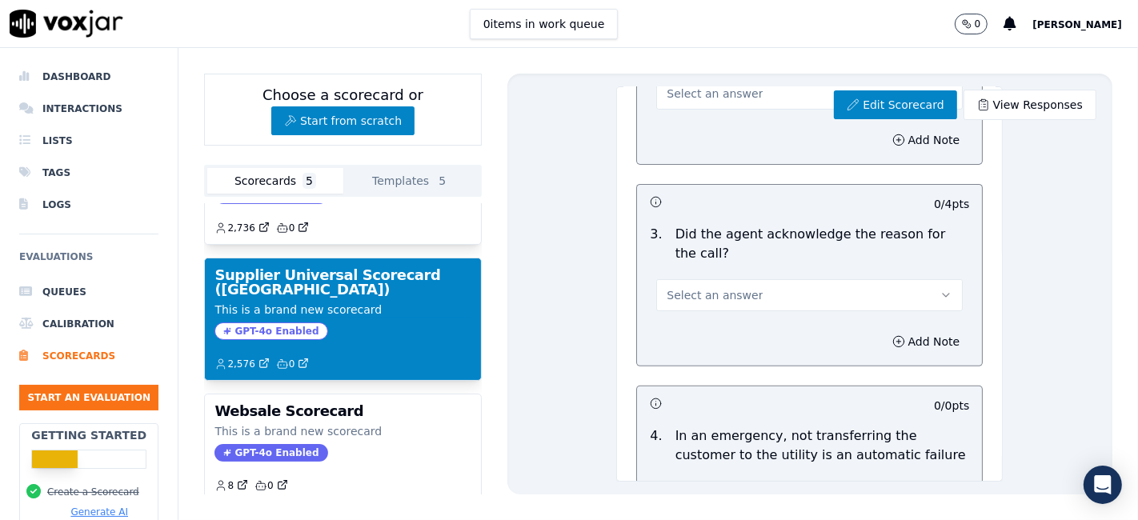
drag, startPoint x: 662, startPoint y: 232, endPoint x: 718, endPoint y: 249, distance: 58.5
click at [718, 249] on p "Did the agent acknowledge the reason for the call?" at bounding box center [822, 244] width 294 height 38
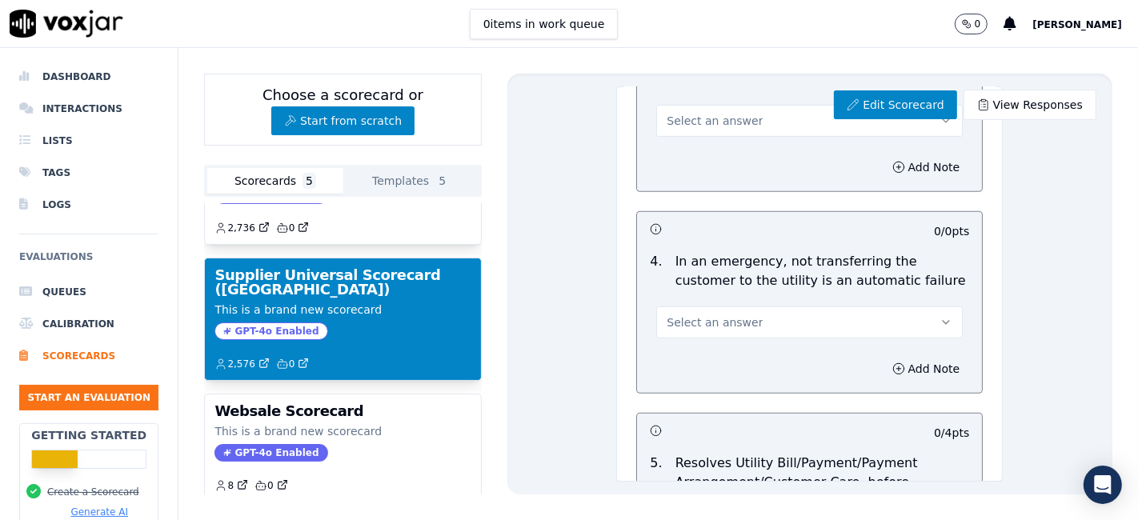
scroll to position [622, 0]
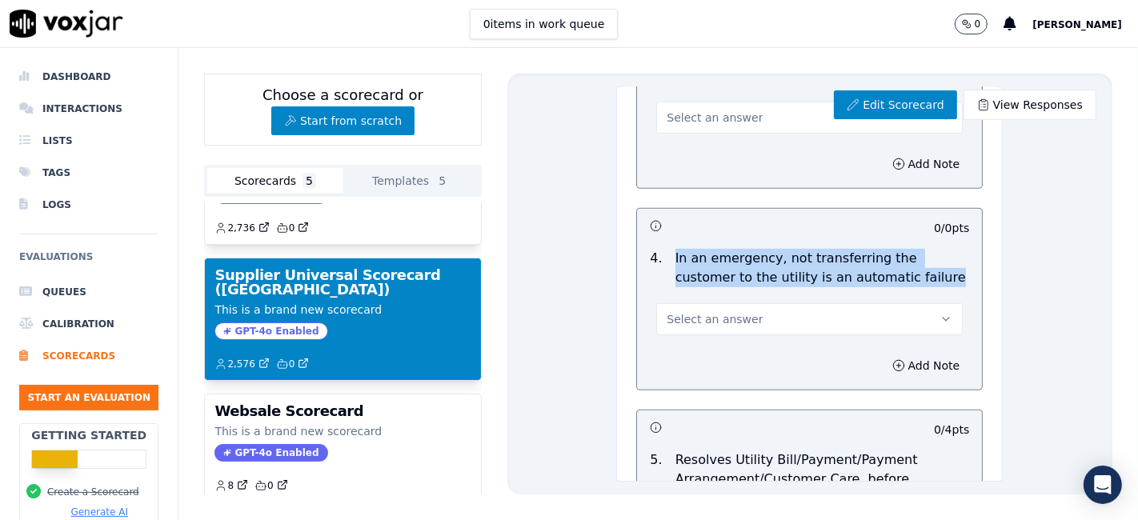
drag, startPoint x: 660, startPoint y: 256, endPoint x: 914, endPoint y: 276, distance: 254.4
click at [914, 276] on p "In an emergency, not transferring the customer to the utility is an automatic f…" at bounding box center [822, 268] width 294 height 38
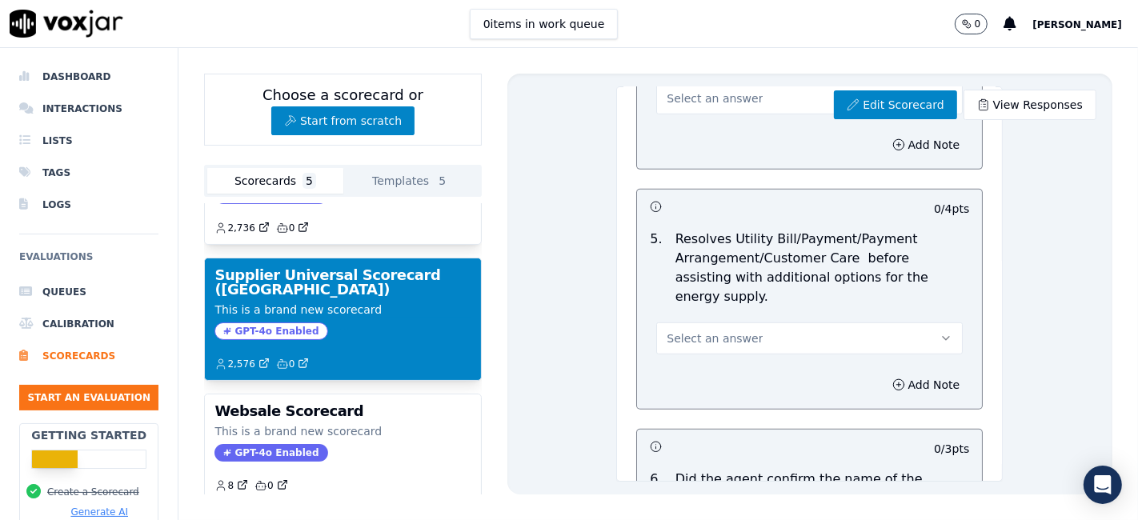
scroll to position [889, 0]
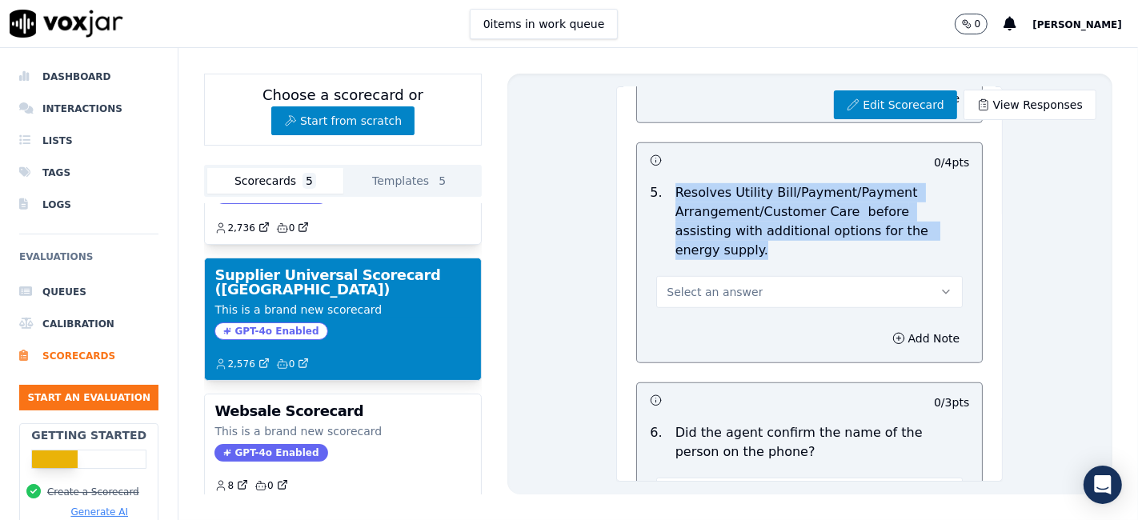
drag, startPoint x: 661, startPoint y: 192, endPoint x: 751, endPoint y: 246, distance: 105.1
click at [751, 246] on p "Resolves Utility Bill/Payment/Payment Arrangement/Customer Care before assistin…" at bounding box center [822, 221] width 294 height 77
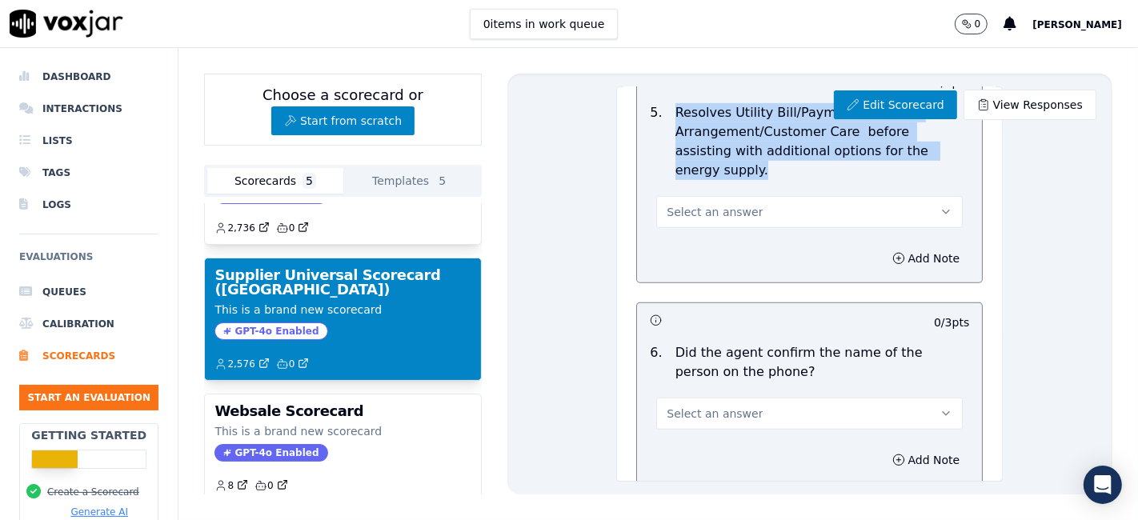
scroll to position [1067, 0]
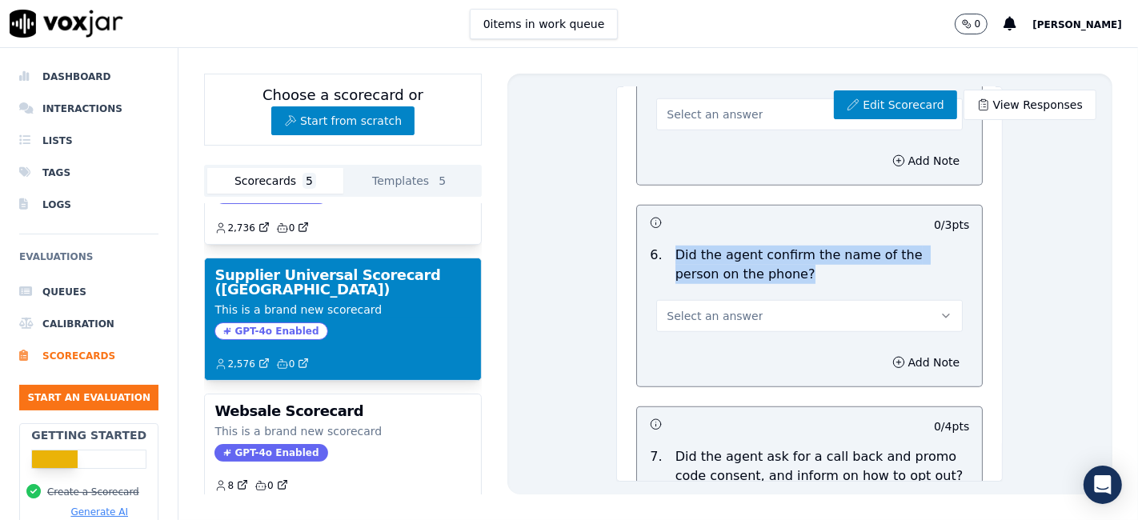
drag, startPoint x: 658, startPoint y: 253, endPoint x: 791, endPoint y: 271, distance: 134.1
click at [791, 271] on div "Did the agent confirm the name of the person on the phone?" at bounding box center [822, 265] width 307 height 38
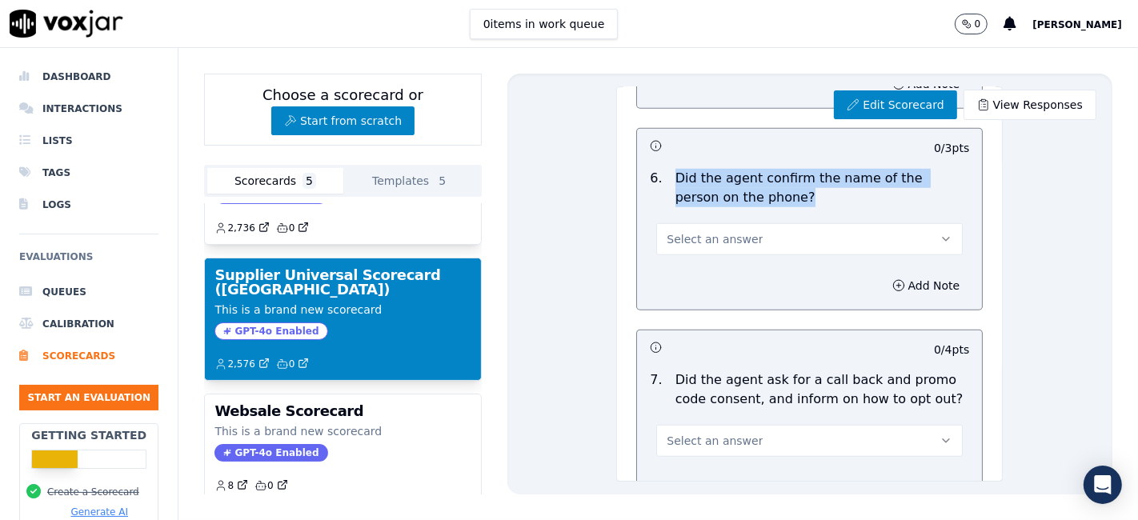
scroll to position [1244, 0]
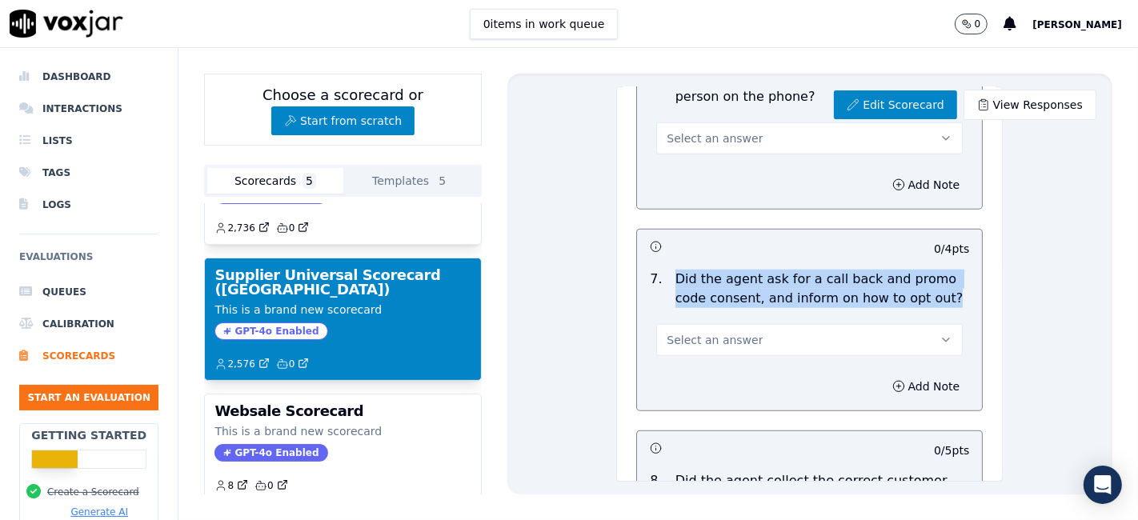
drag, startPoint x: 660, startPoint y: 273, endPoint x: 920, endPoint y: 301, distance: 261.5
click at [920, 301] on div "Did the agent ask for a call back and promo code consent, and inform on how to …" at bounding box center [822, 289] width 307 height 38
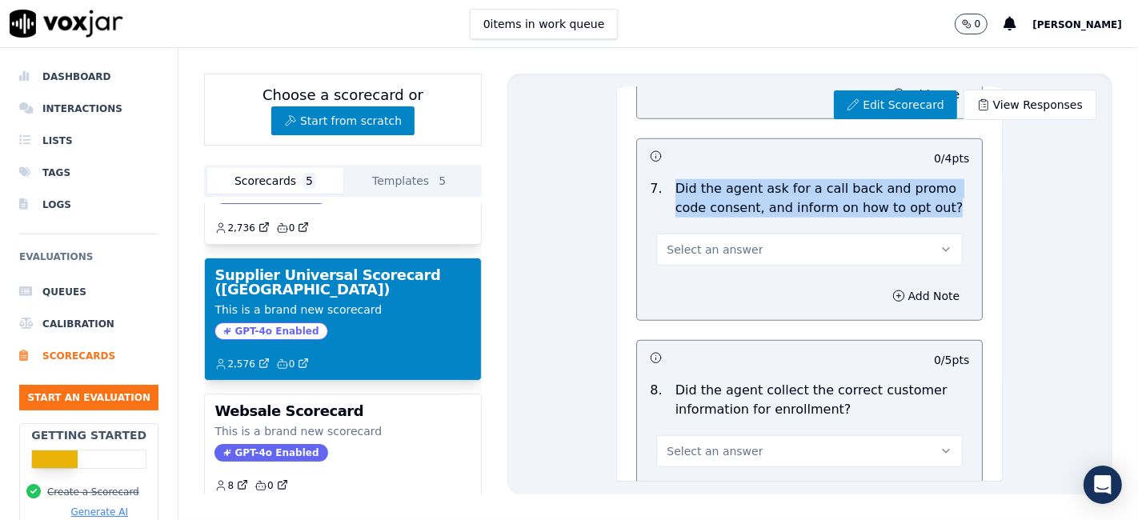
scroll to position [1422, 0]
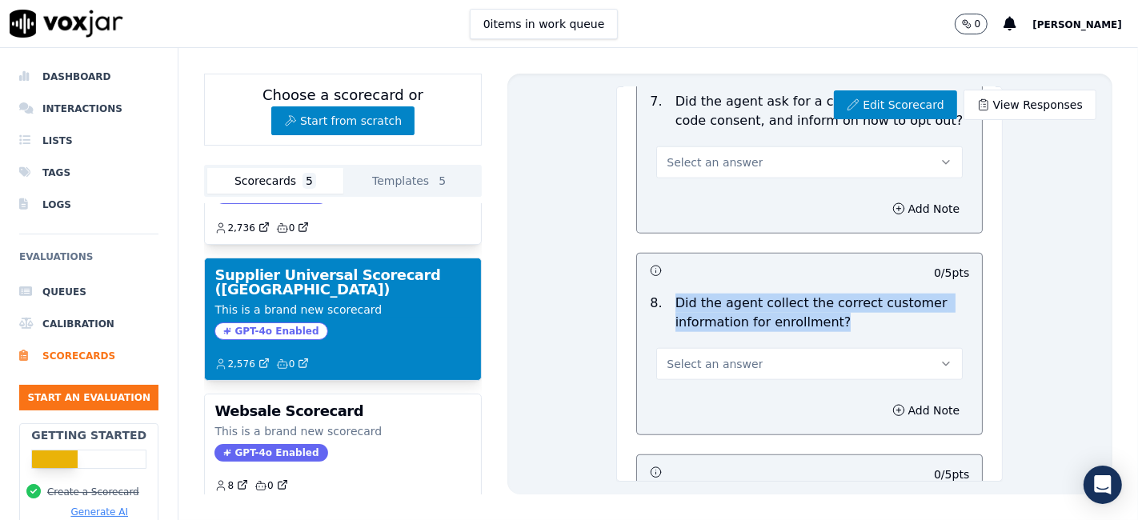
drag, startPoint x: 662, startPoint y: 298, endPoint x: 827, endPoint y: 318, distance: 166.0
click at [827, 318] on p "Did the agent collect the correct customer information for enrollment?" at bounding box center [822, 313] width 294 height 38
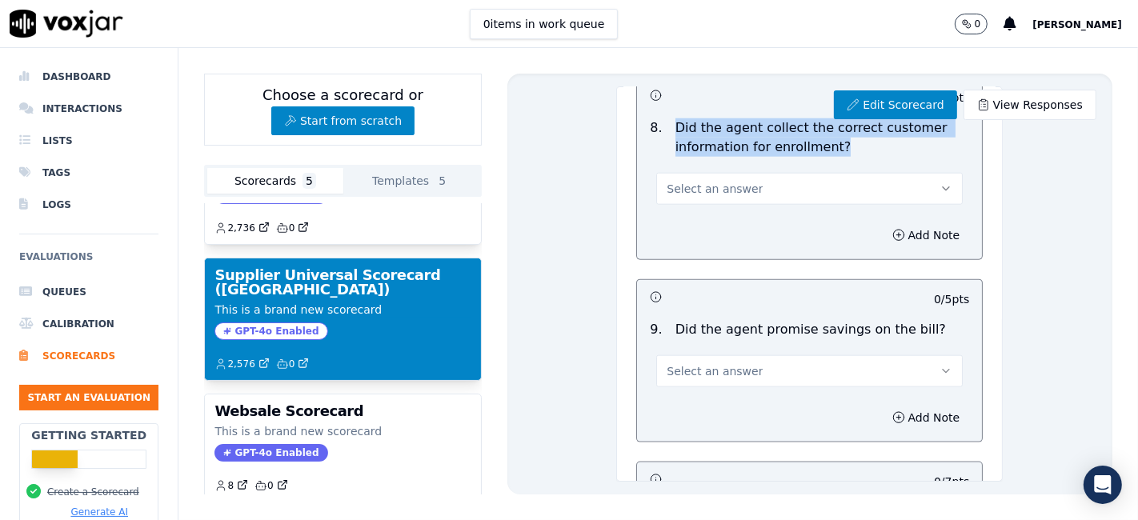
scroll to position [1600, 0]
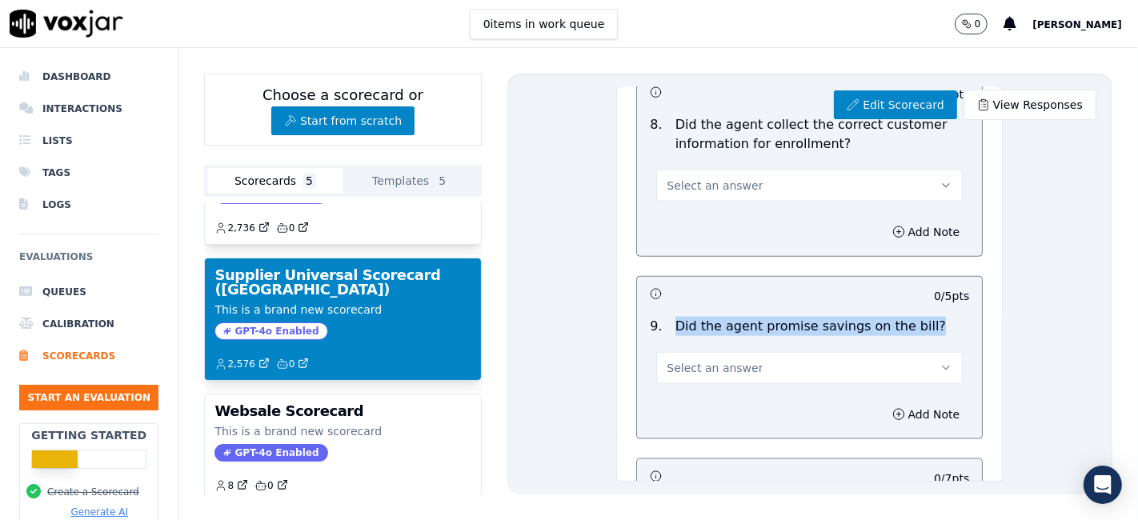
drag, startPoint x: 660, startPoint y: 323, endPoint x: 900, endPoint y: 322, distance: 240.0
click at [900, 322] on div "Did the agent promise savings on the bill?" at bounding box center [810, 326] width 283 height 19
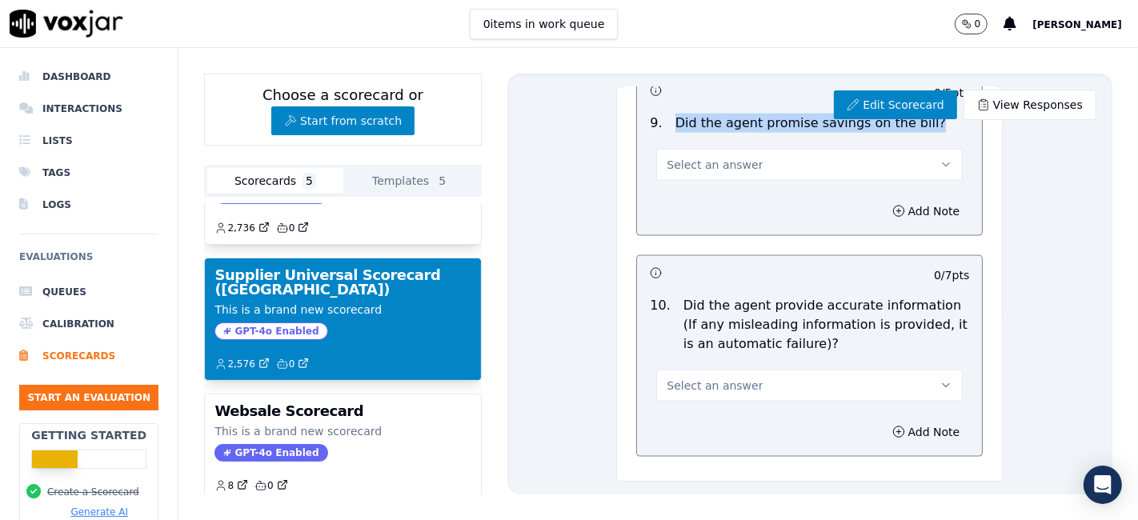
scroll to position [1867, 0]
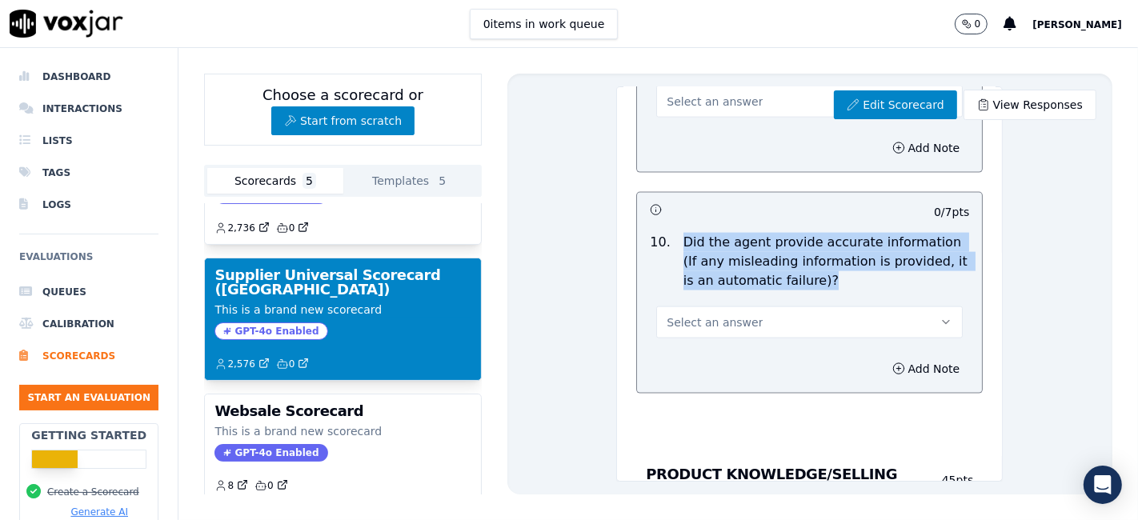
drag, startPoint x: 668, startPoint y: 232, endPoint x: 812, endPoint y: 273, distance: 149.7
click at [812, 273] on p "Did the agent provide accurate information (If any misleading information is pr…" at bounding box center [826, 262] width 286 height 58
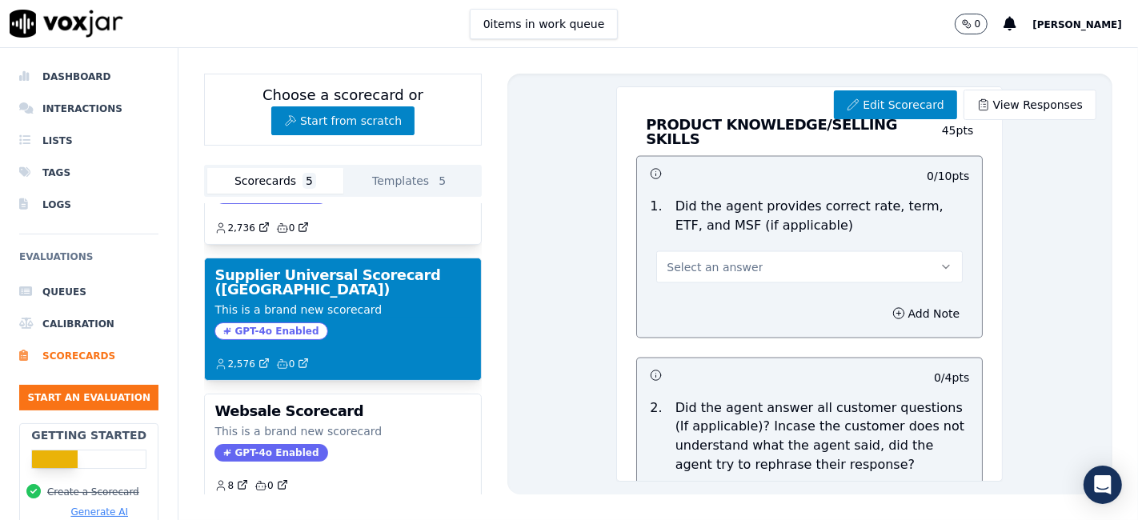
scroll to position [2222, 0]
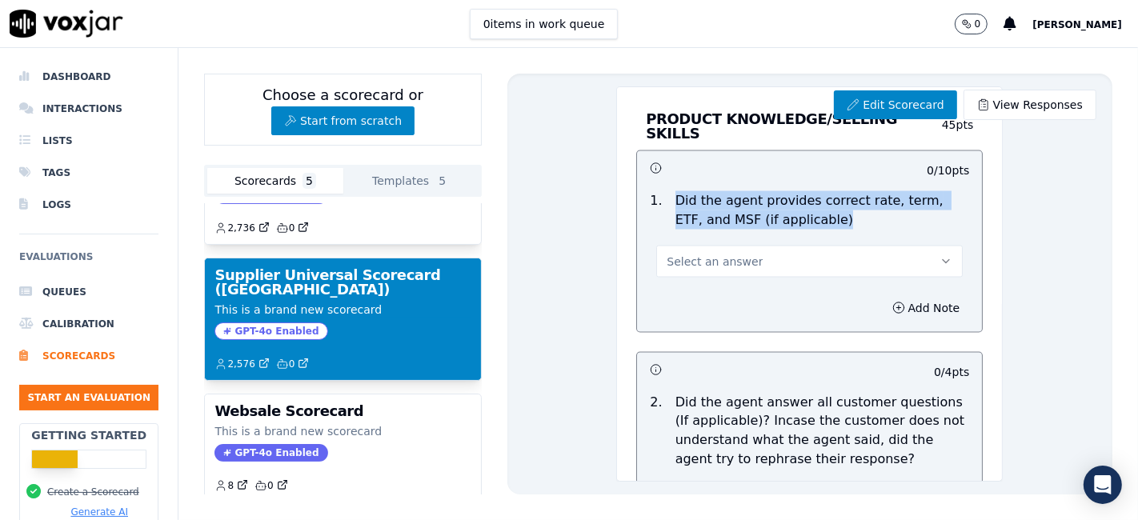
drag, startPoint x: 657, startPoint y: 190, endPoint x: 827, endPoint y: 215, distance: 171.5
click at [827, 215] on div "Did the agent provides correct rate, term, ETF, and MSF (if applicable)" at bounding box center [822, 210] width 307 height 38
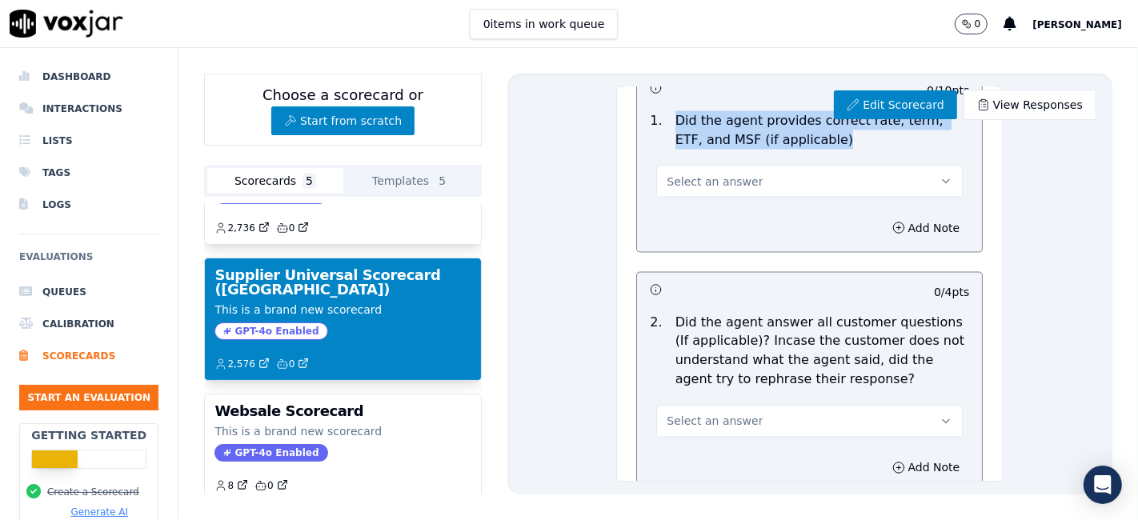
scroll to position [2400, 0]
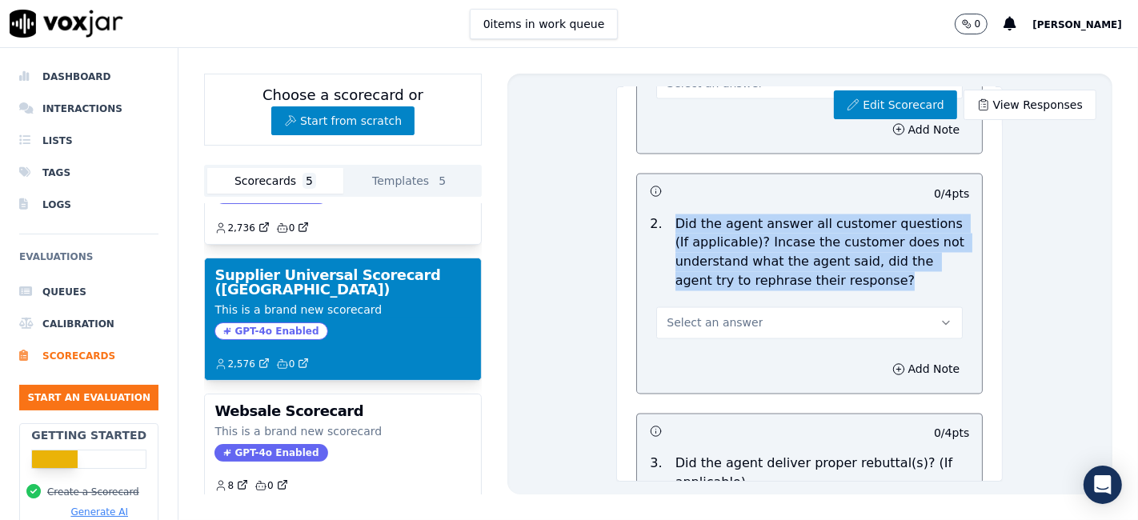
drag, startPoint x: 662, startPoint y: 218, endPoint x: 883, endPoint y: 278, distance: 228.8
click at [883, 278] on p "Did the agent answer all customer questions (If applicable)? Incase the custome…" at bounding box center [822, 252] width 294 height 77
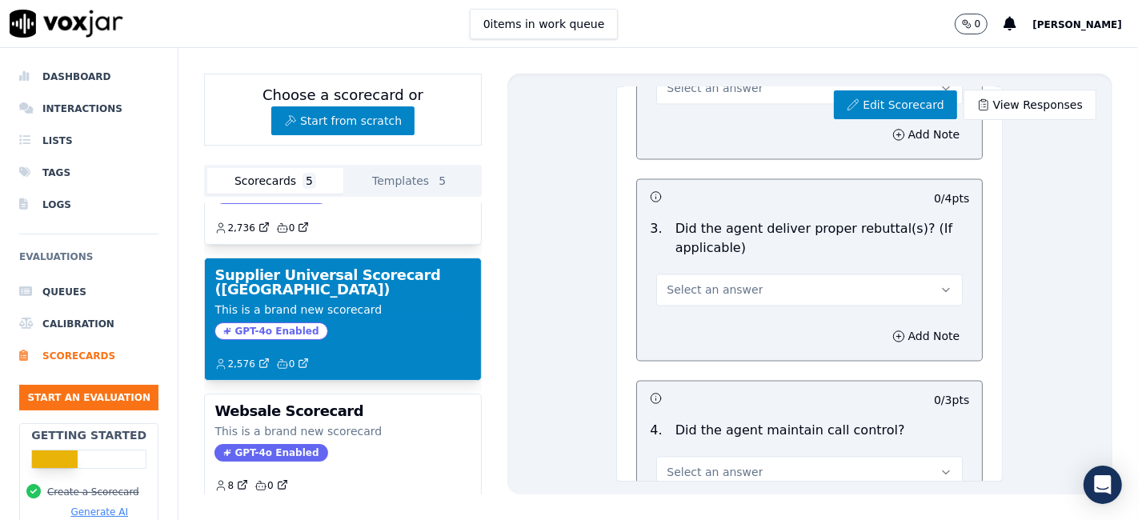
scroll to position [2667, 0]
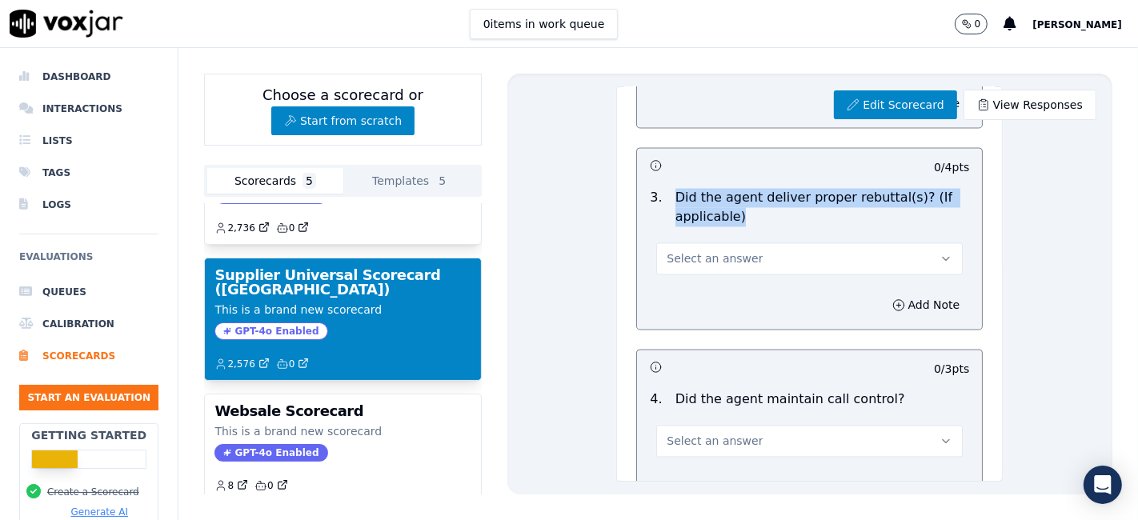
drag, startPoint x: 661, startPoint y: 192, endPoint x: 728, endPoint y: 214, distance: 70.6
click at [728, 214] on p "Did the agent deliver proper rebuttal(s)? (If applicable)" at bounding box center [822, 207] width 294 height 38
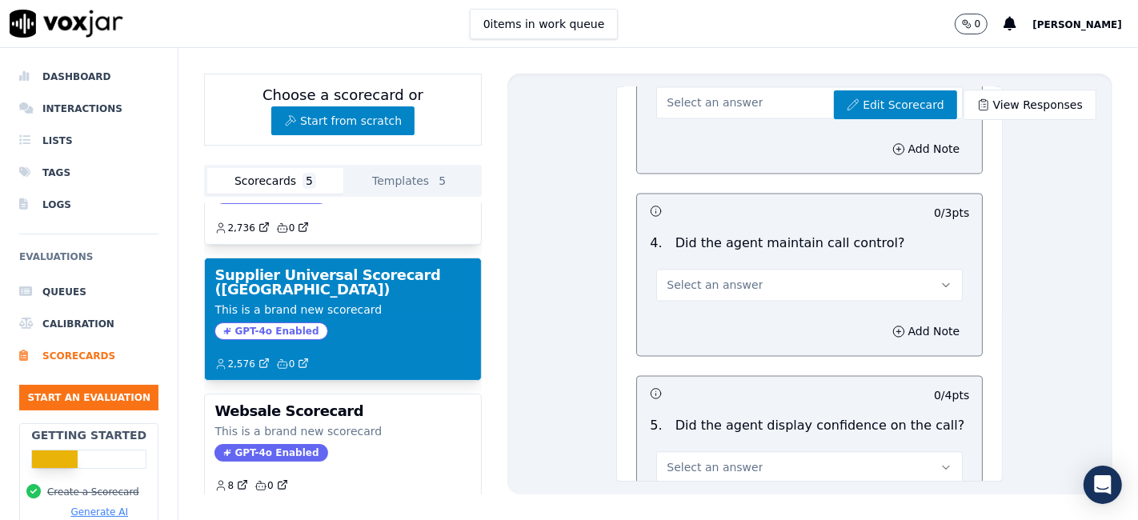
scroll to position [2844, 0]
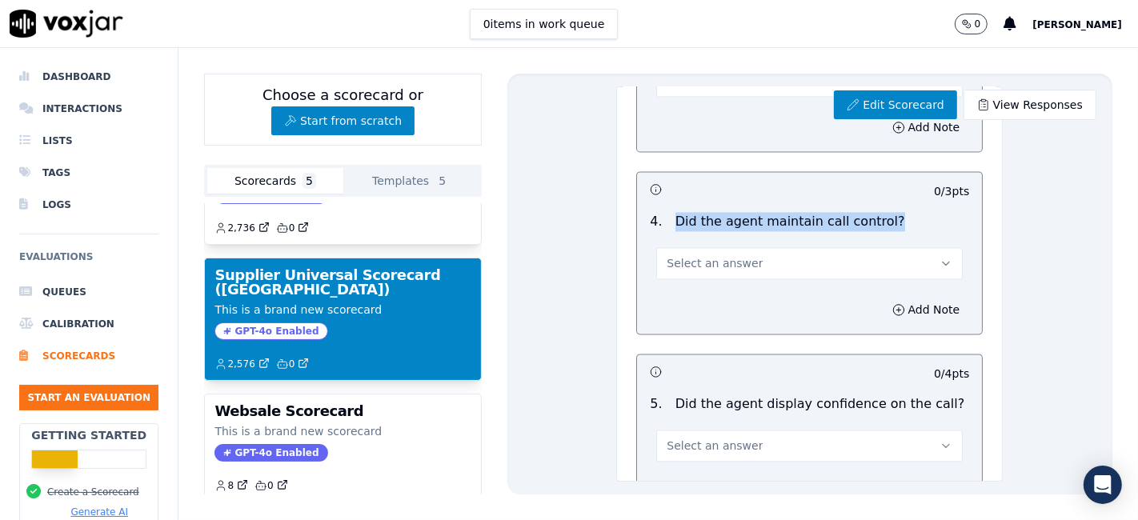
drag, startPoint x: 658, startPoint y: 215, endPoint x: 868, endPoint y: 216, distance: 209.6
click at [868, 216] on div "4 . Did the agent maintain call control?" at bounding box center [809, 221] width 332 height 19
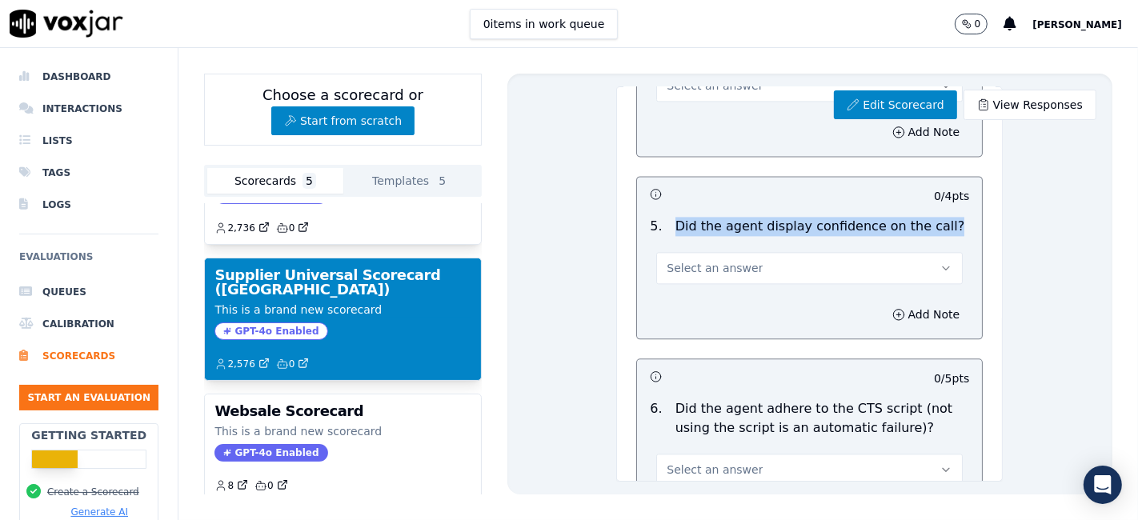
drag, startPoint x: 658, startPoint y: 217, endPoint x: 914, endPoint y: 216, distance: 256.0
click at [914, 217] on div "Did the agent display confidence on the call?" at bounding box center [820, 226] width 302 height 19
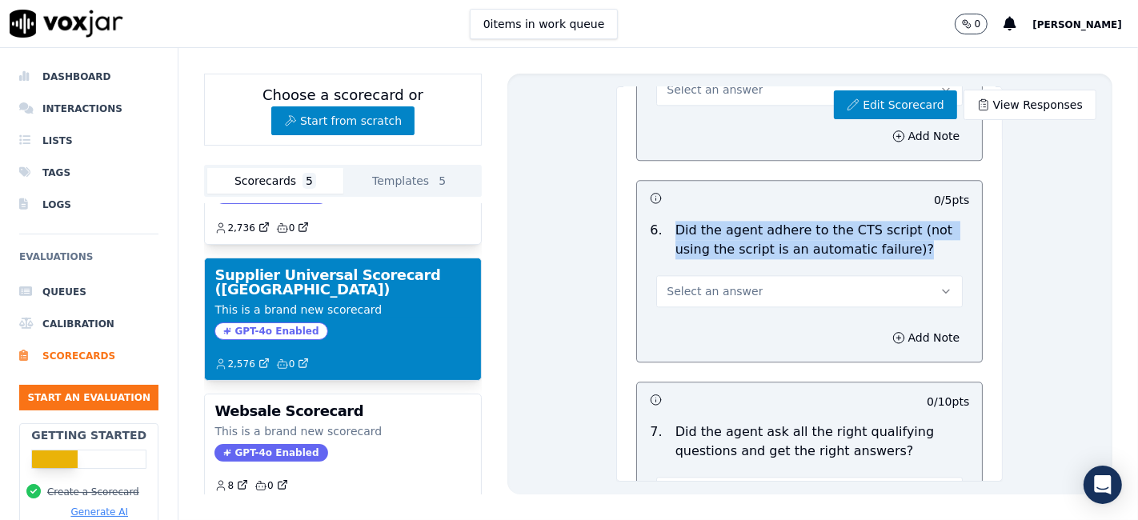
drag, startPoint x: 659, startPoint y: 218, endPoint x: 890, endPoint y: 248, distance: 232.4
click at [890, 248] on p "Did the agent adhere to the CTS script (not using the script is an automatic fa…" at bounding box center [822, 240] width 294 height 38
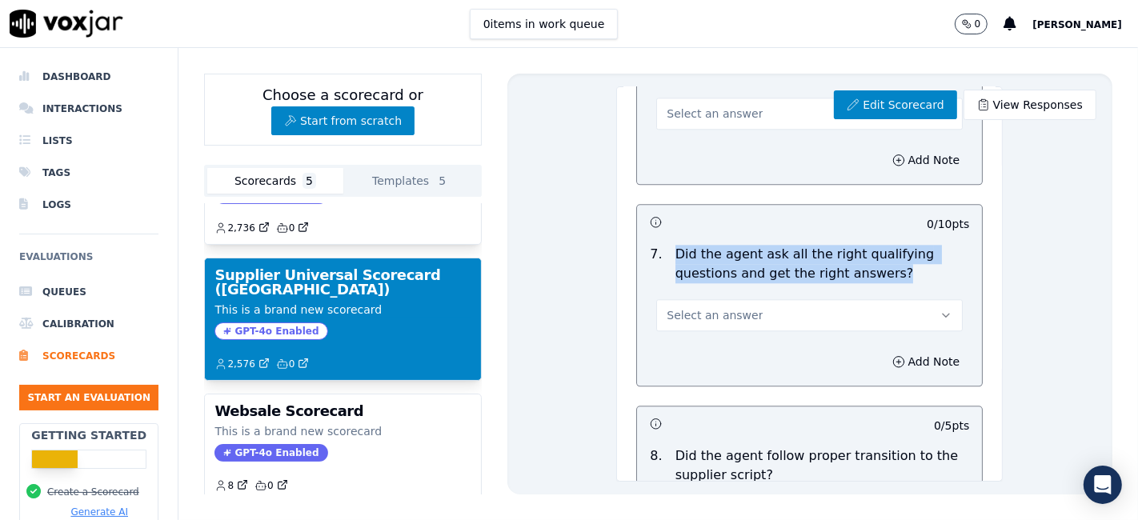
drag, startPoint x: 662, startPoint y: 248, endPoint x: 876, endPoint y: 270, distance: 214.7
click at [876, 270] on p "Did the agent ask all the right qualifying questions and get the right answers?" at bounding box center [822, 264] width 294 height 38
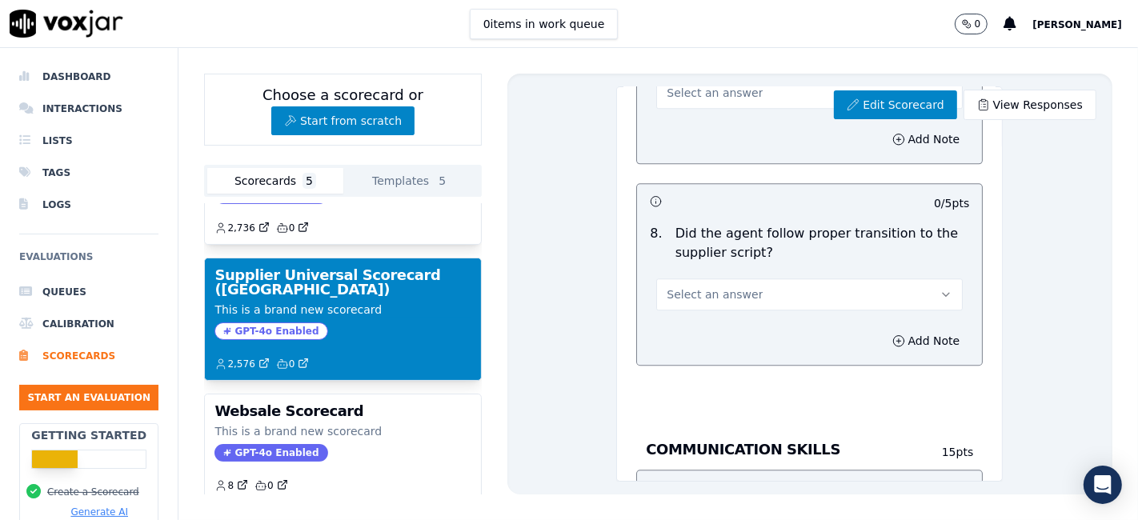
scroll to position [3645, 0]
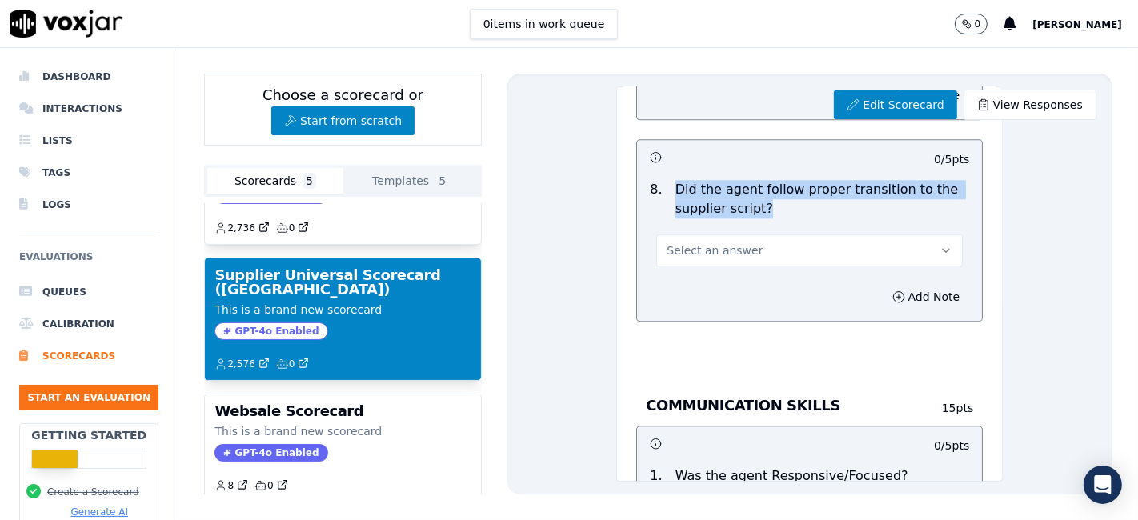
drag, startPoint x: 660, startPoint y: 176, endPoint x: 756, endPoint y: 200, distance: 99.0
click at [756, 200] on p "Did the agent follow proper transition to the supplier script?" at bounding box center [822, 199] width 294 height 38
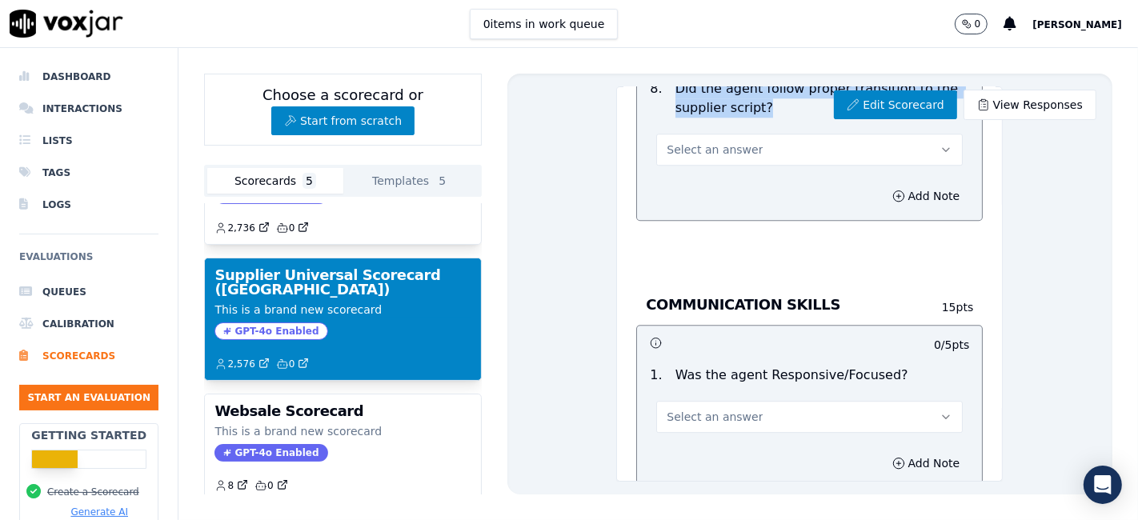
scroll to position [3822, 0]
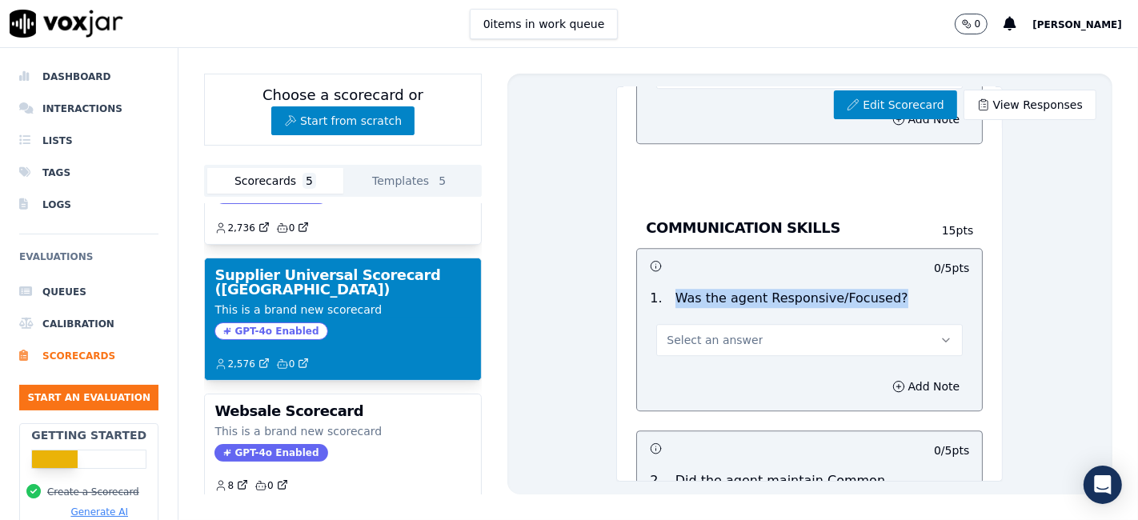
drag, startPoint x: 662, startPoint y: 288, endPoint x: 880, endPoint y: 278, distance: 218.7
click at [880, 289] on div "1 . Was the agent Responsive/Focused?" at bounding box center [809, 298] width 332 height 19
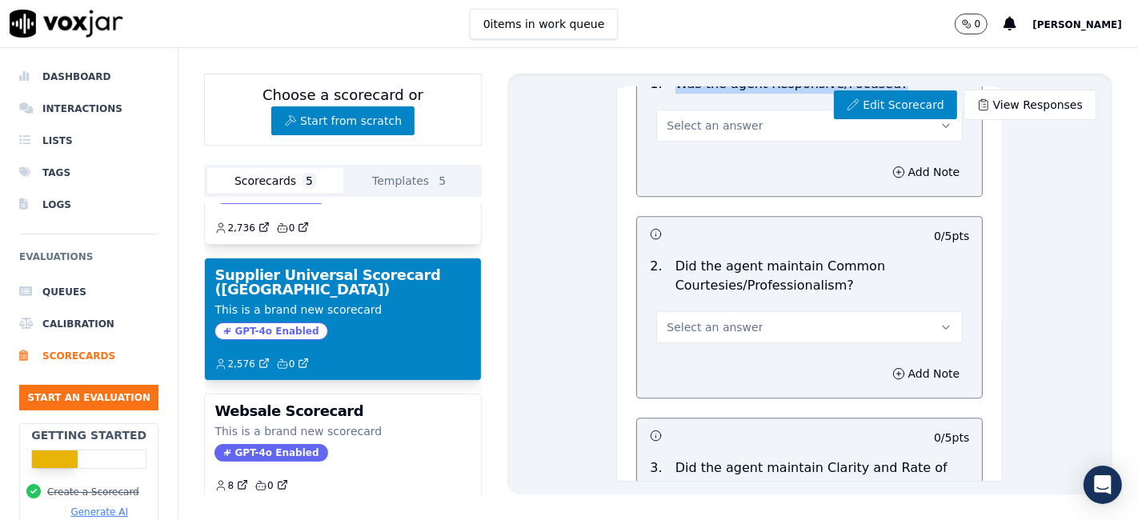
scroll to position [4089, 0]
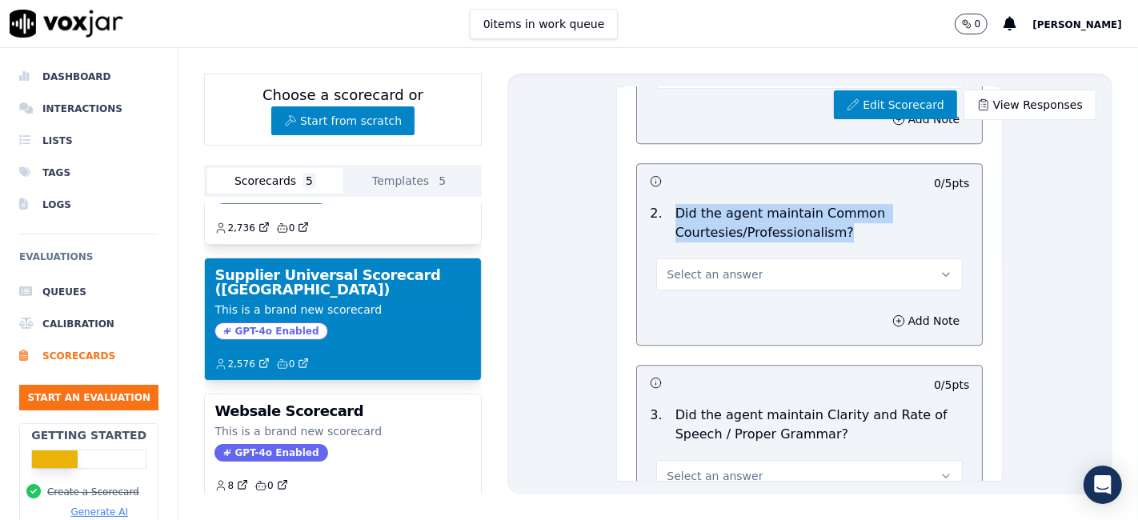
drag, startPoint x: 660, startPoint y: 203, endPoint x: 830, endPoint y: 222, distance: 170.6
click at [830, 222] on p "Did the agent maintain Common Courtesies/Professionalism?" at bounding box center [822, 223] width 294 height 38
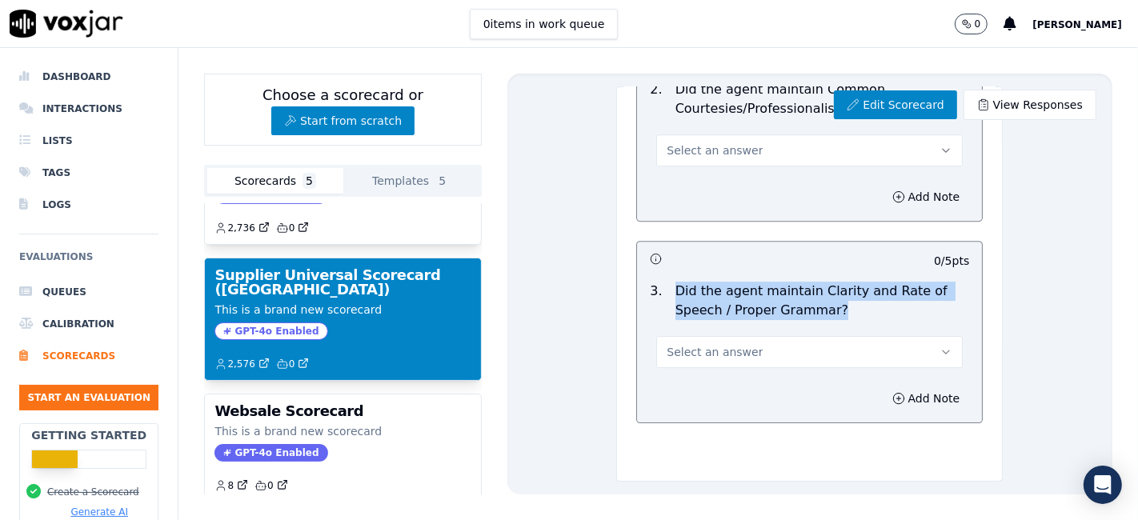
drag, startPoint x: 657, startPoint y: 235, endPoint x: 818, endPoint y: 251, distance: 161.6
click at [818, 282] on div "Did the agent maintain Clarity and Rate of Speech / Proper Grammar?" at bounding box center [822, 301] width 307 height 38
click at [1031, 263] on div "Edit Scorecard View Responses Supplier Universal Scorecard ([GEOGRAPHIC_DATA]) …" at bounding box center [809, 284] width 605 height 421
